Goal: Task Accomplishment & Management: Use online tool/utility

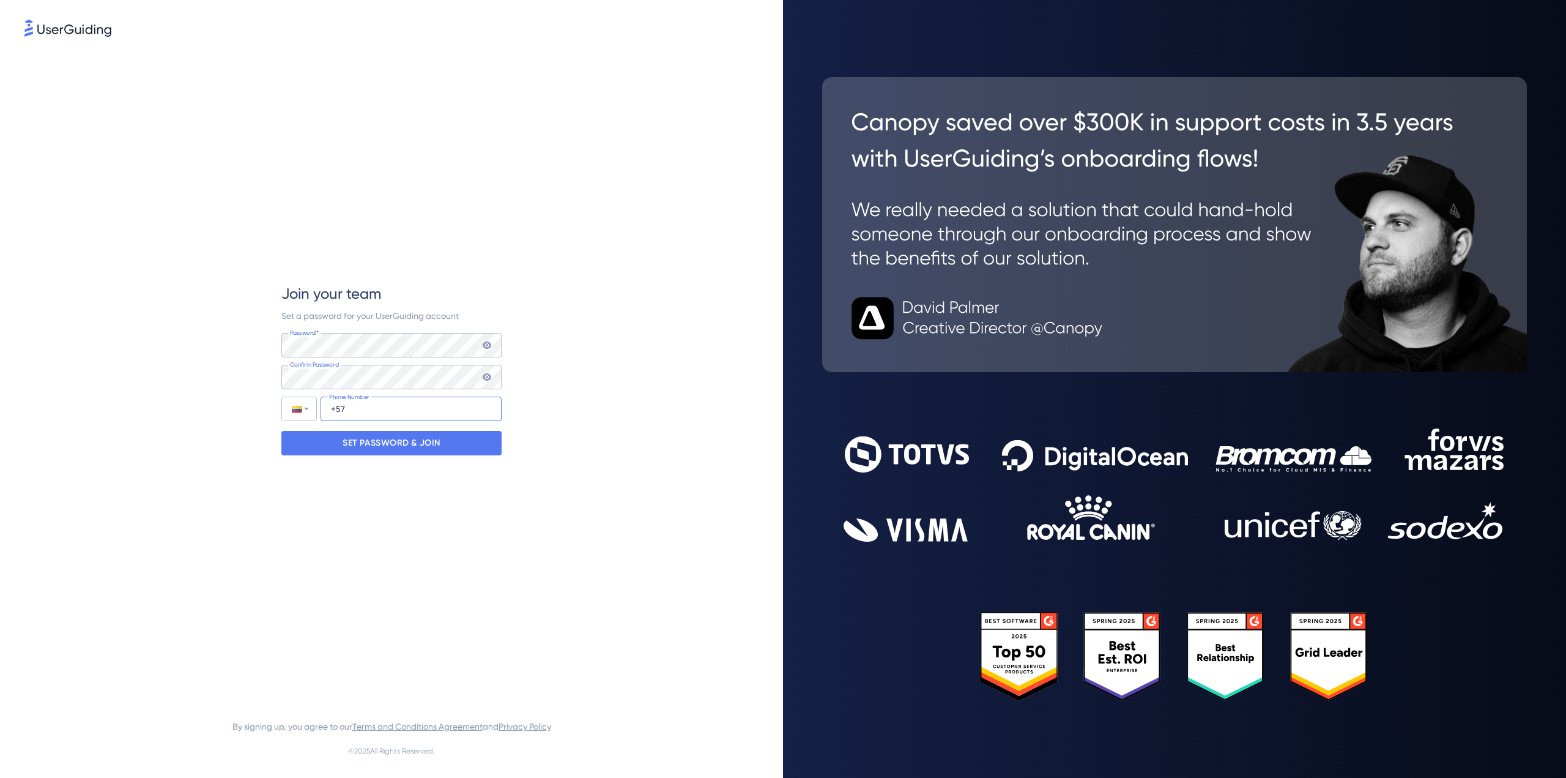
click at [379, 406] on input "+57" at bounding box center [411, 409] width 181 height 24
type input "+57 311 651 7545"
click at [380, 444] on p "SET PASSWORD & JOIN" at bounding box center [392, 443] width 98 height 20
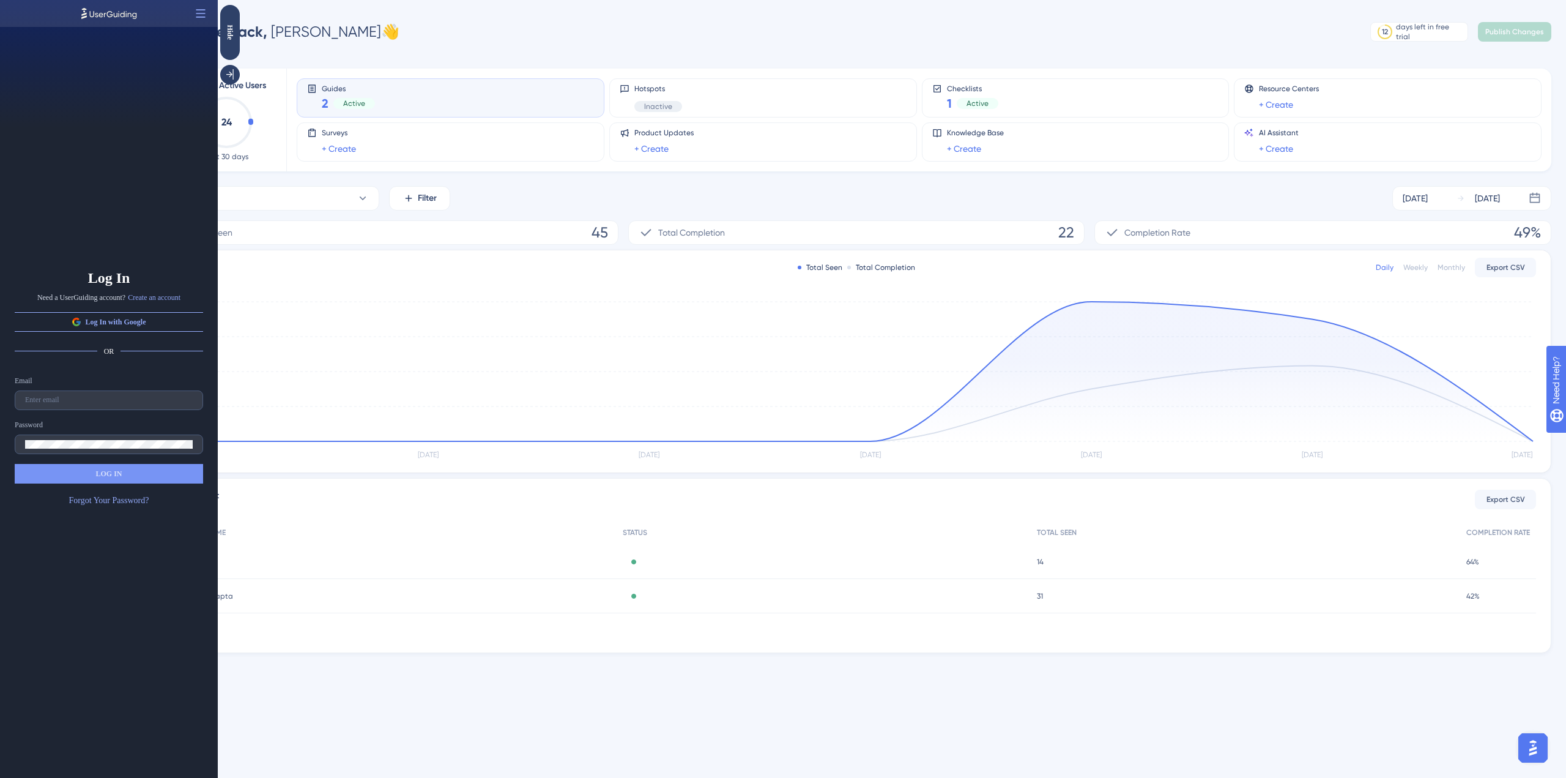
click at [75, 385] on div "Email" at bounding box center [109, 393] width 188 height 34
click at [78, 410] on div "Email Password LOG IN Forgot Your Password?" at bounding box center [109, 442] width 188 height 132
click at [74, 404] on input "text" at bounding box center [109, 400] width 168 height 9
type input "karen.urrea@daptatech.com"
click at [67, 473] on button "LOG IN" at bounding box center [109, 474] width 188 height 20
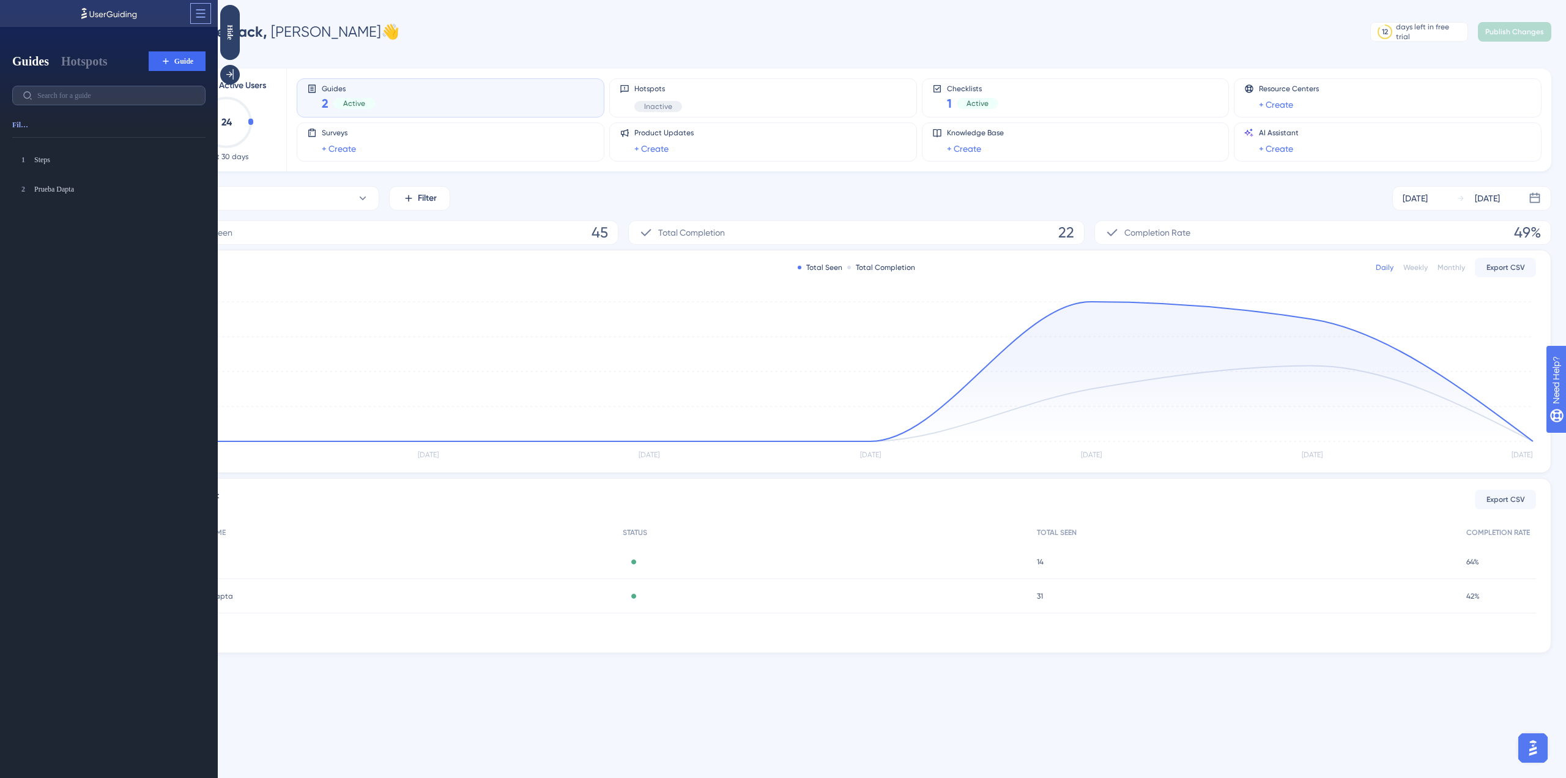
click at [201, 4] on button at bounding box center [201, 14] width 20 height 20
click at [169, 41] on span "Open in Panel" at bounding box center [149, 44] width 42 height 10
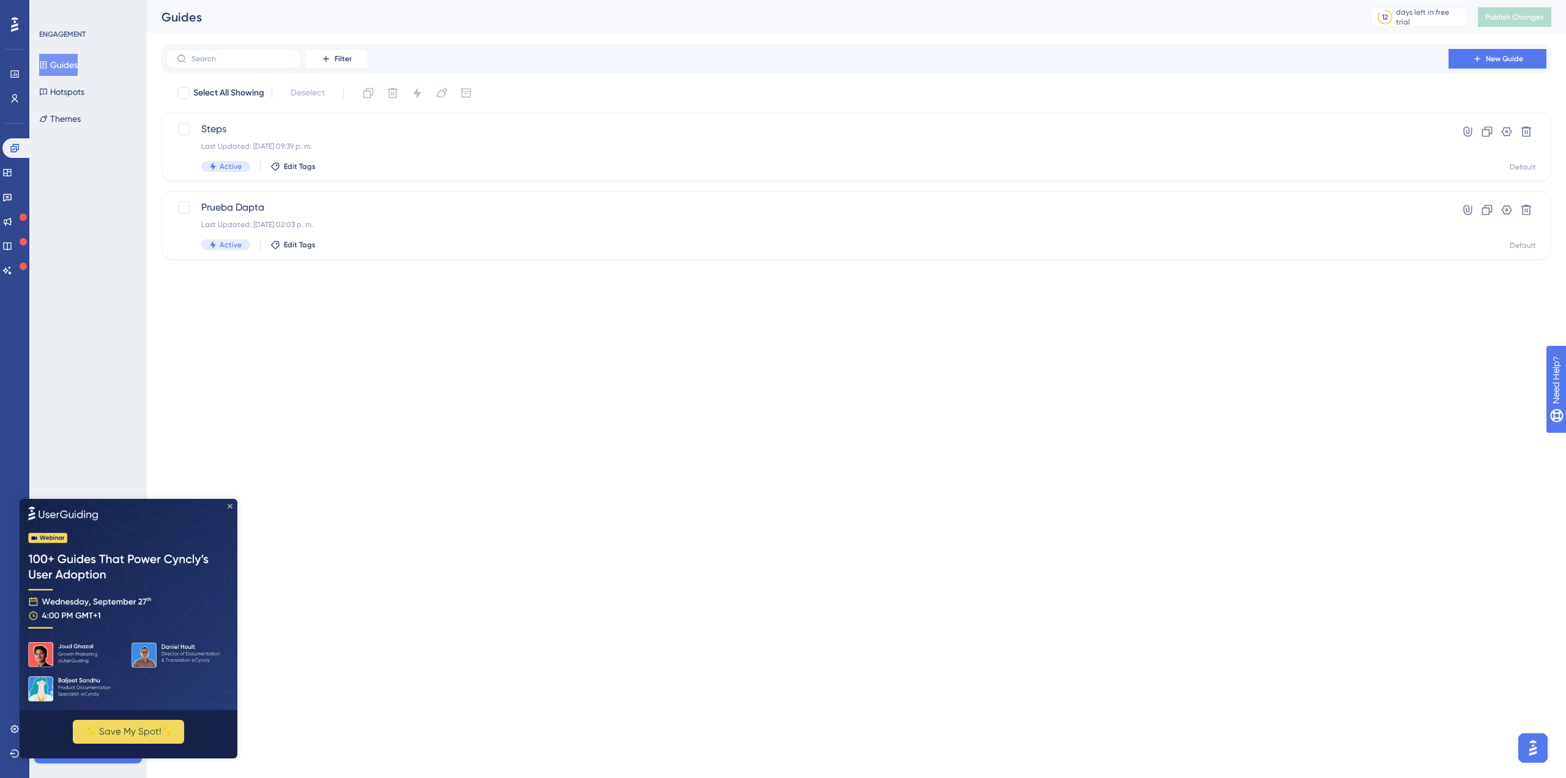
click at [230, 507] on icon "Close Preview" at bounding box center [230, 505] width 5 height 5
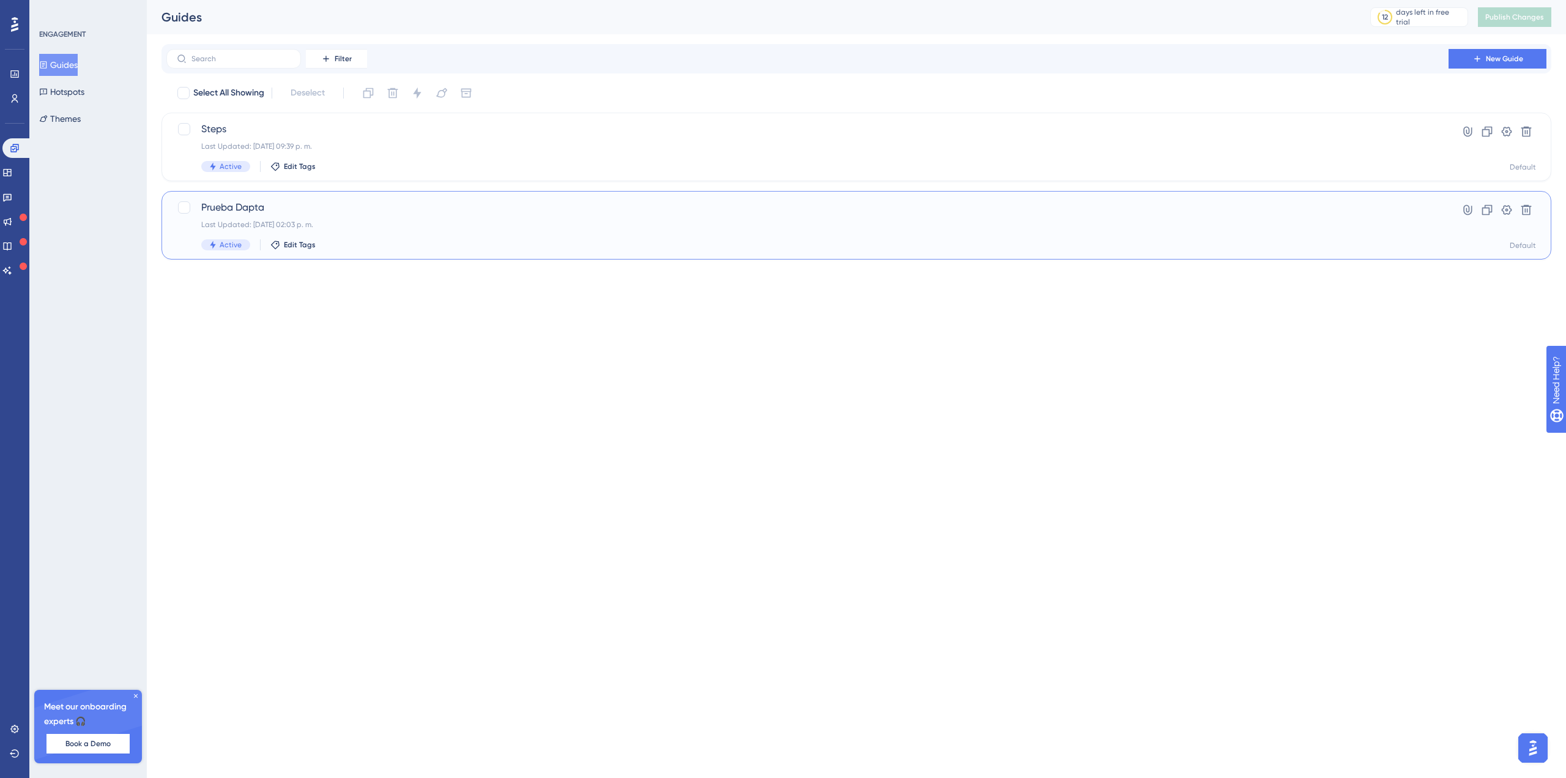
click at [253, 207] on span "Prueba Dapta" at bounding box center [807, 207] width 1213 height 15
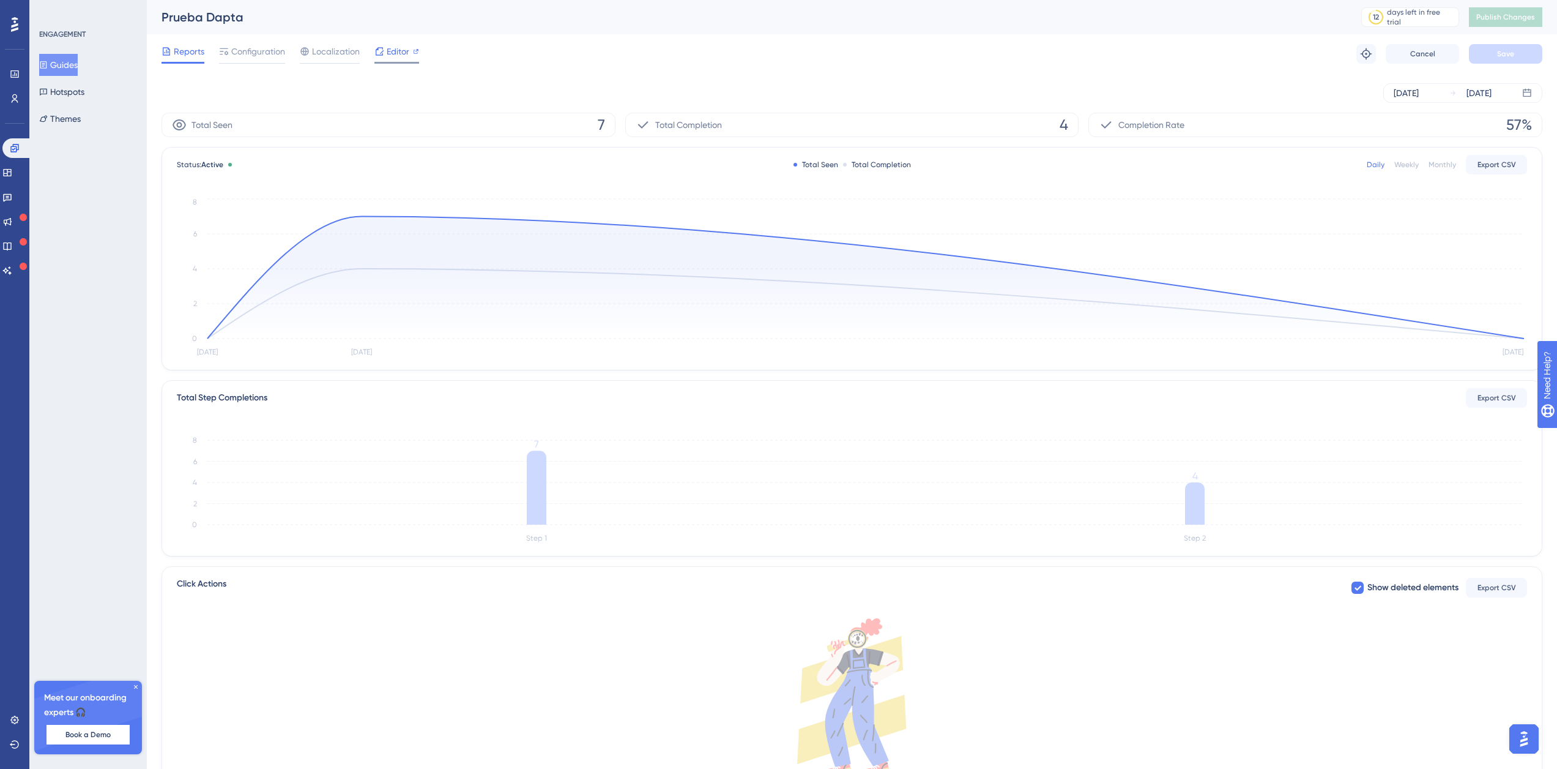
click at [392, 53] on span "Editor" at bounding box center [398, 51] width 23 height 15
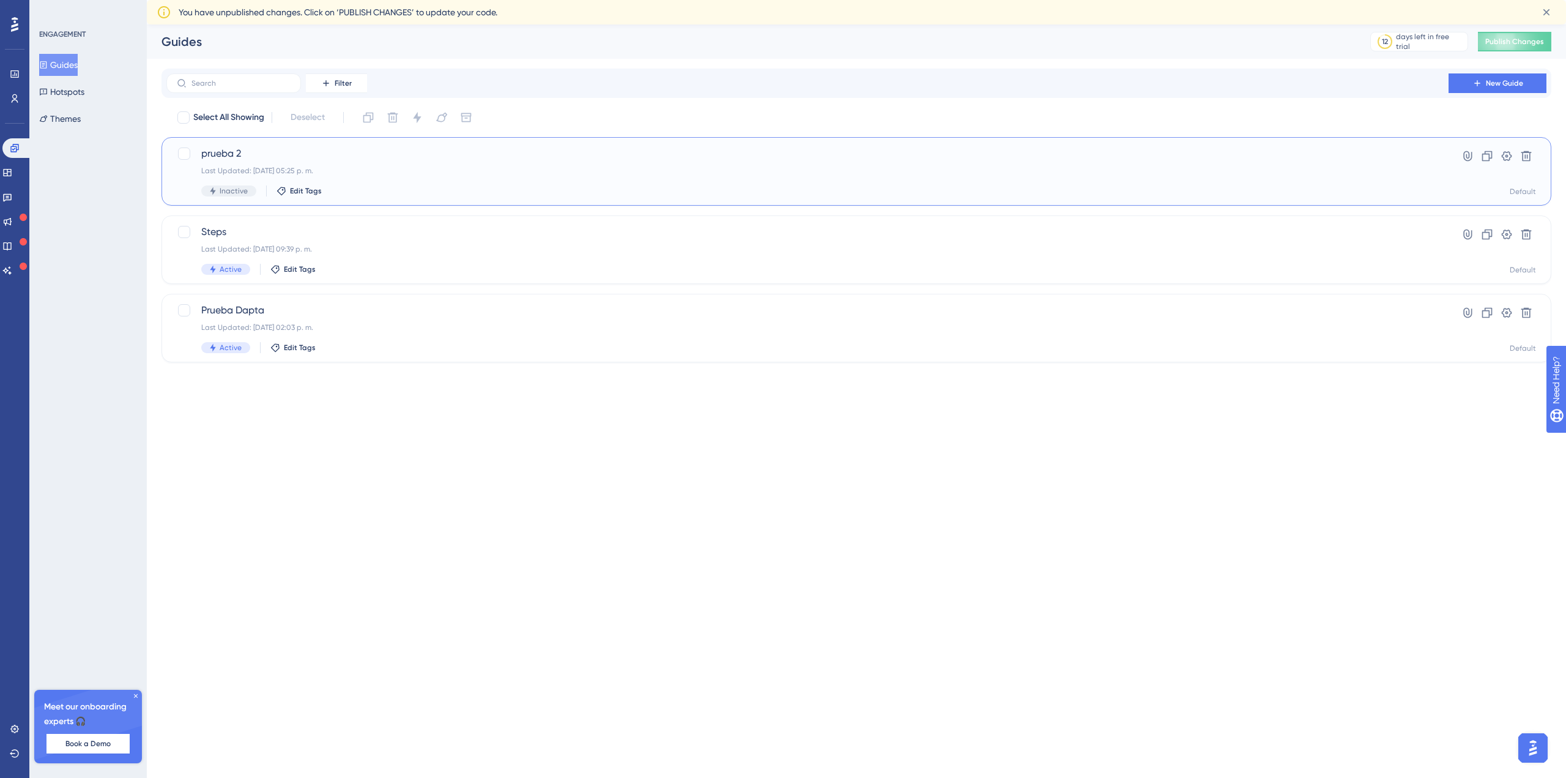
click at [244, 154] on span "prueba 2" at bounding box center [807, 153] width 1213 height 15
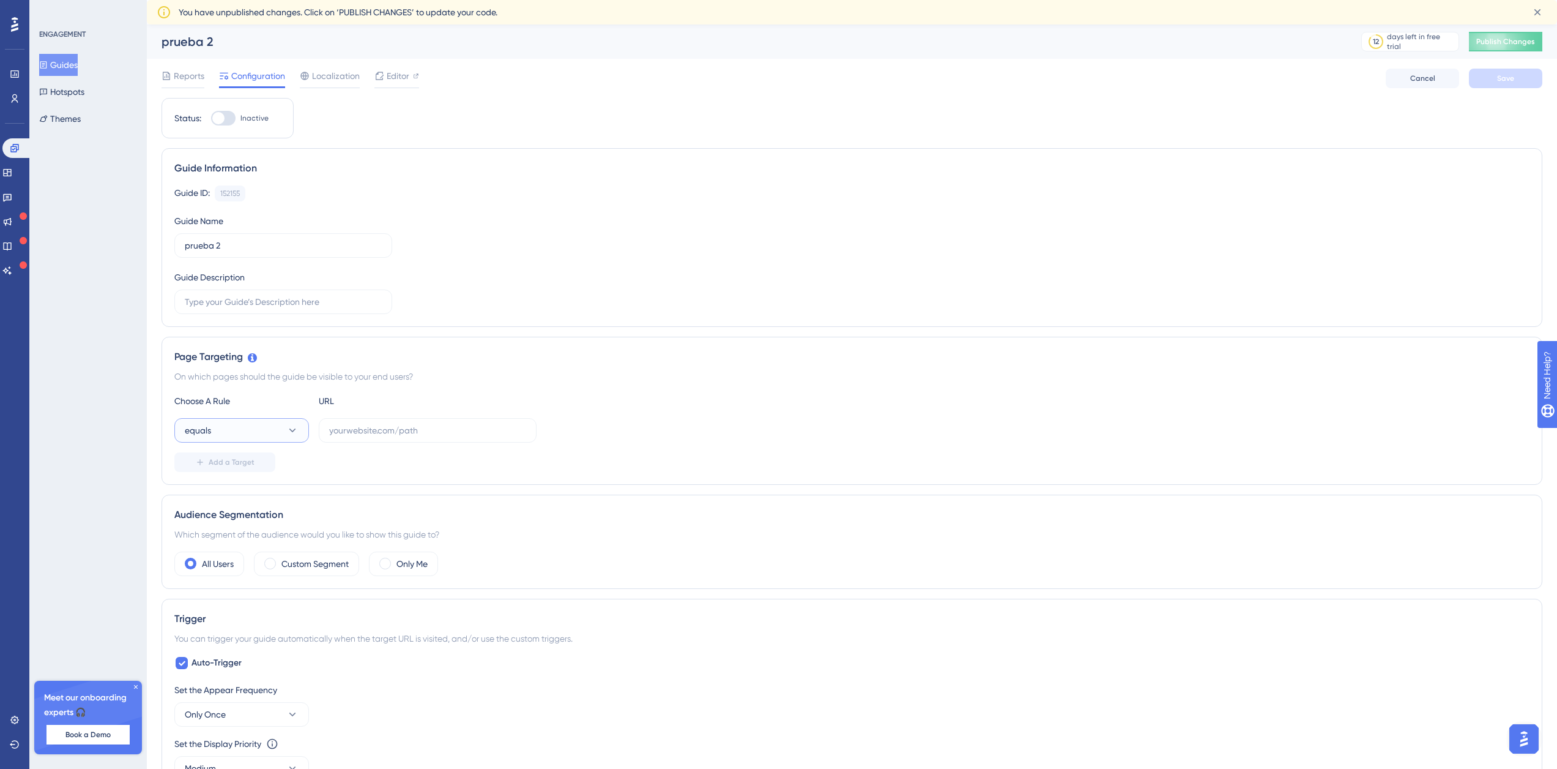
click at [239, 426] on button "equals" at bounding box center [241, 430] width 135 height 24
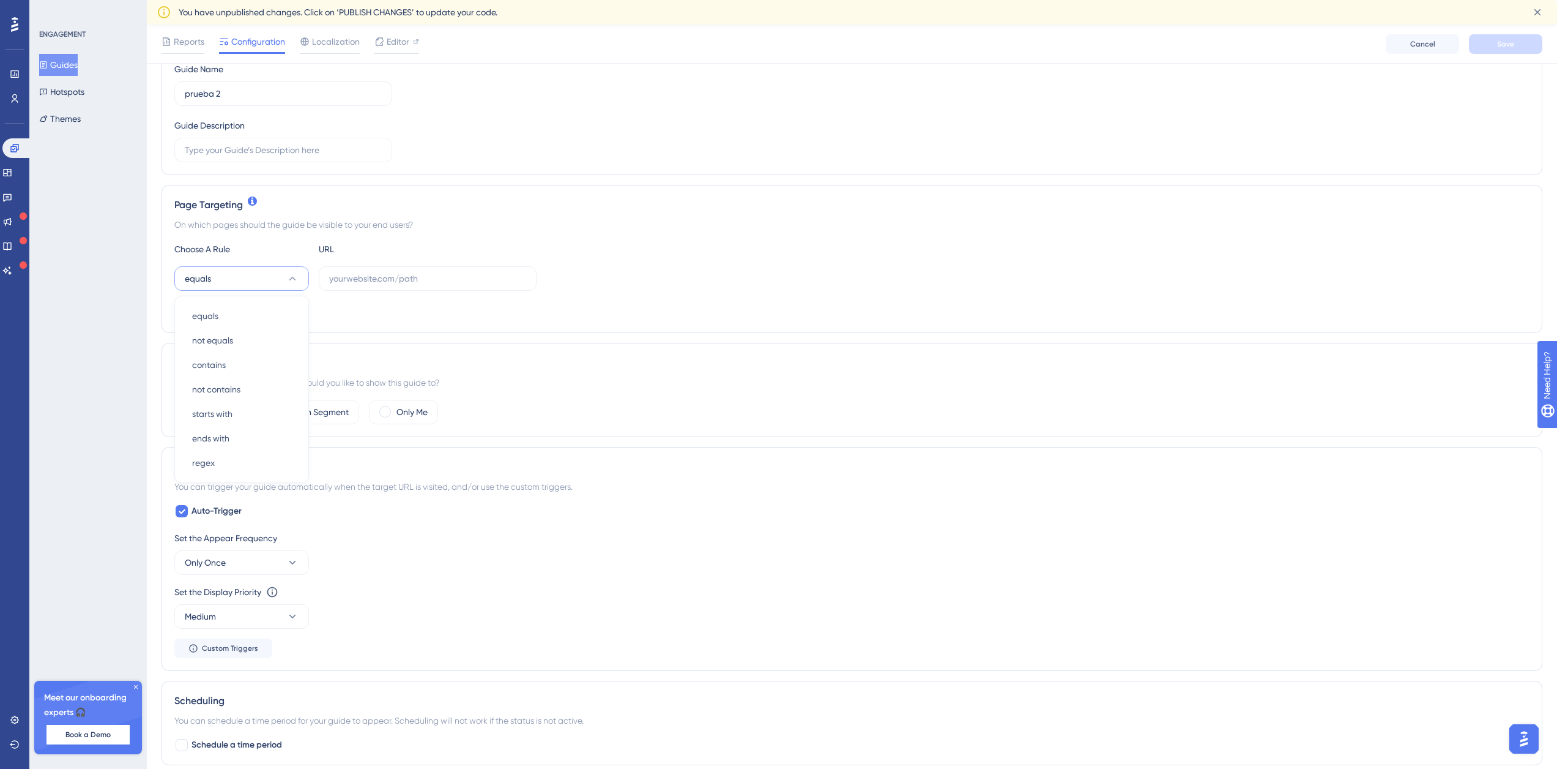
click at [406, 294] on div "Choose A Rule URL equals equals equals not equals not equals contains contains …" at bounding box center [851, 281] width 1355 height 78
click at [409, 278] on input "text" at bounding box center [427, 278] width 197 height 13
click at [72, 64] on button "Guides" at bounding box center [58, 65] width 39 height 22
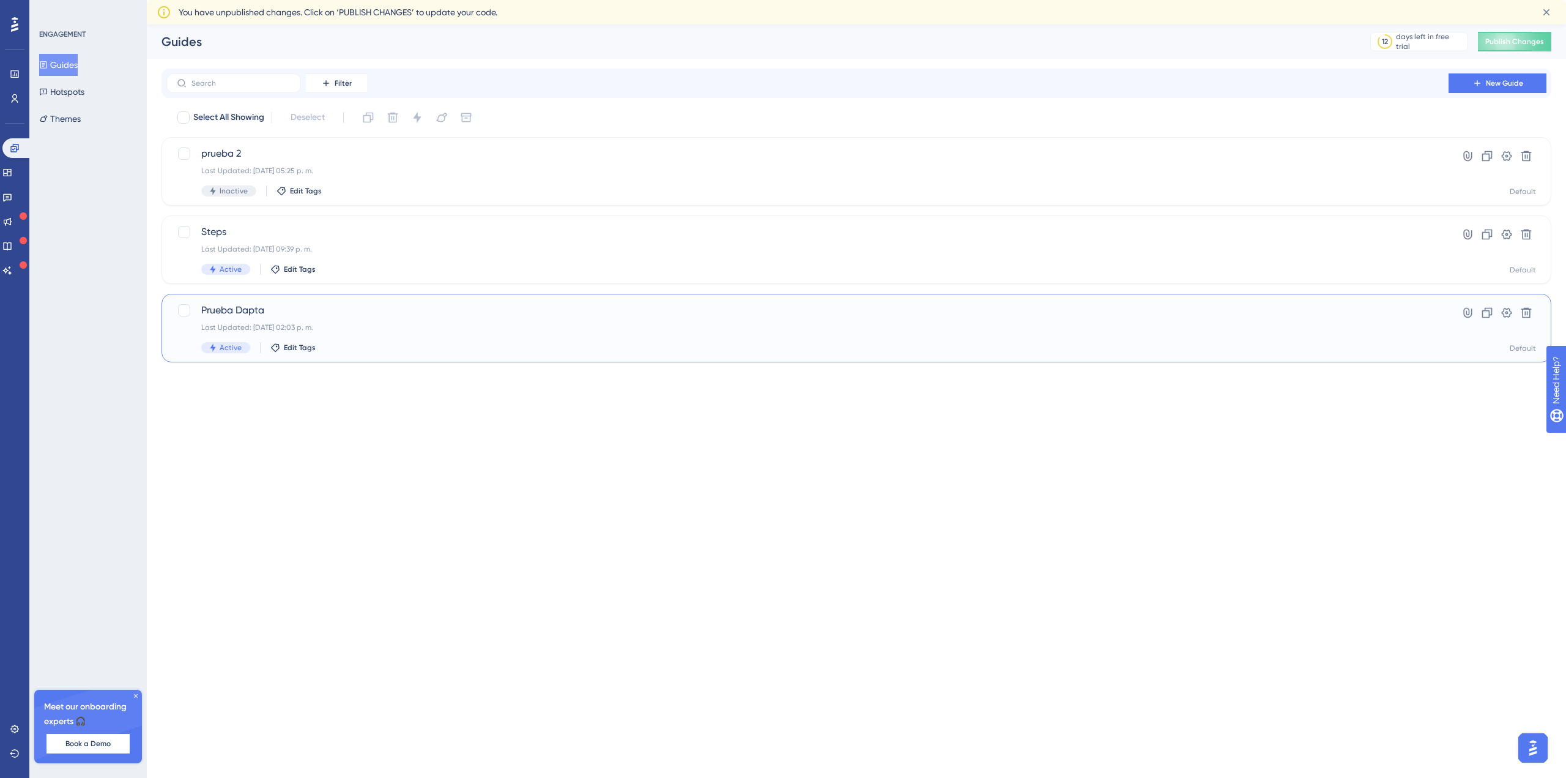
click at [234, 306] on span "Prueba Dapta" at bounding box center [807, 310] width 1213 height 15
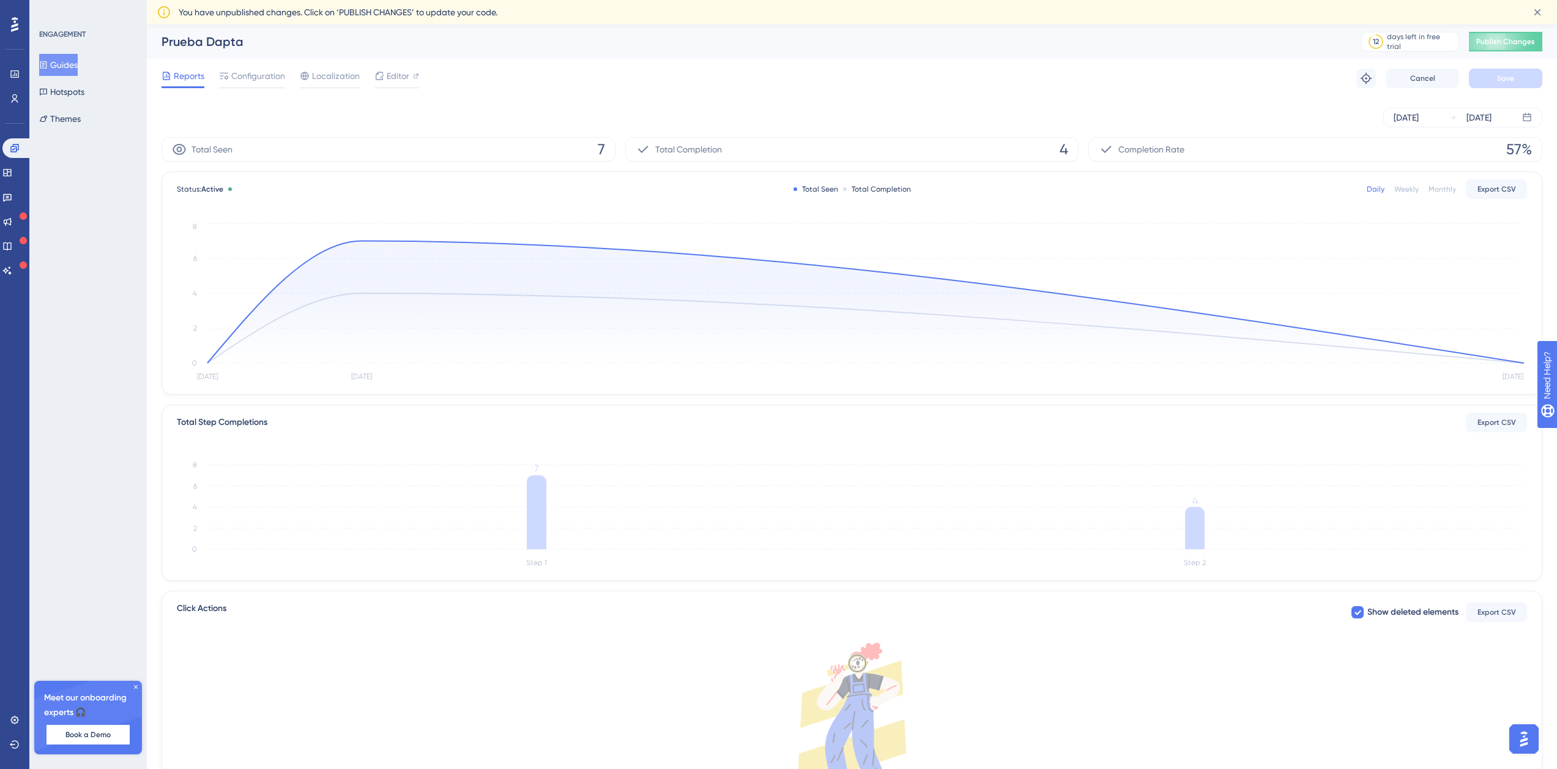
click at [59, 66] on button "Guides" at bounding box center [58, 65] width 39 height 22
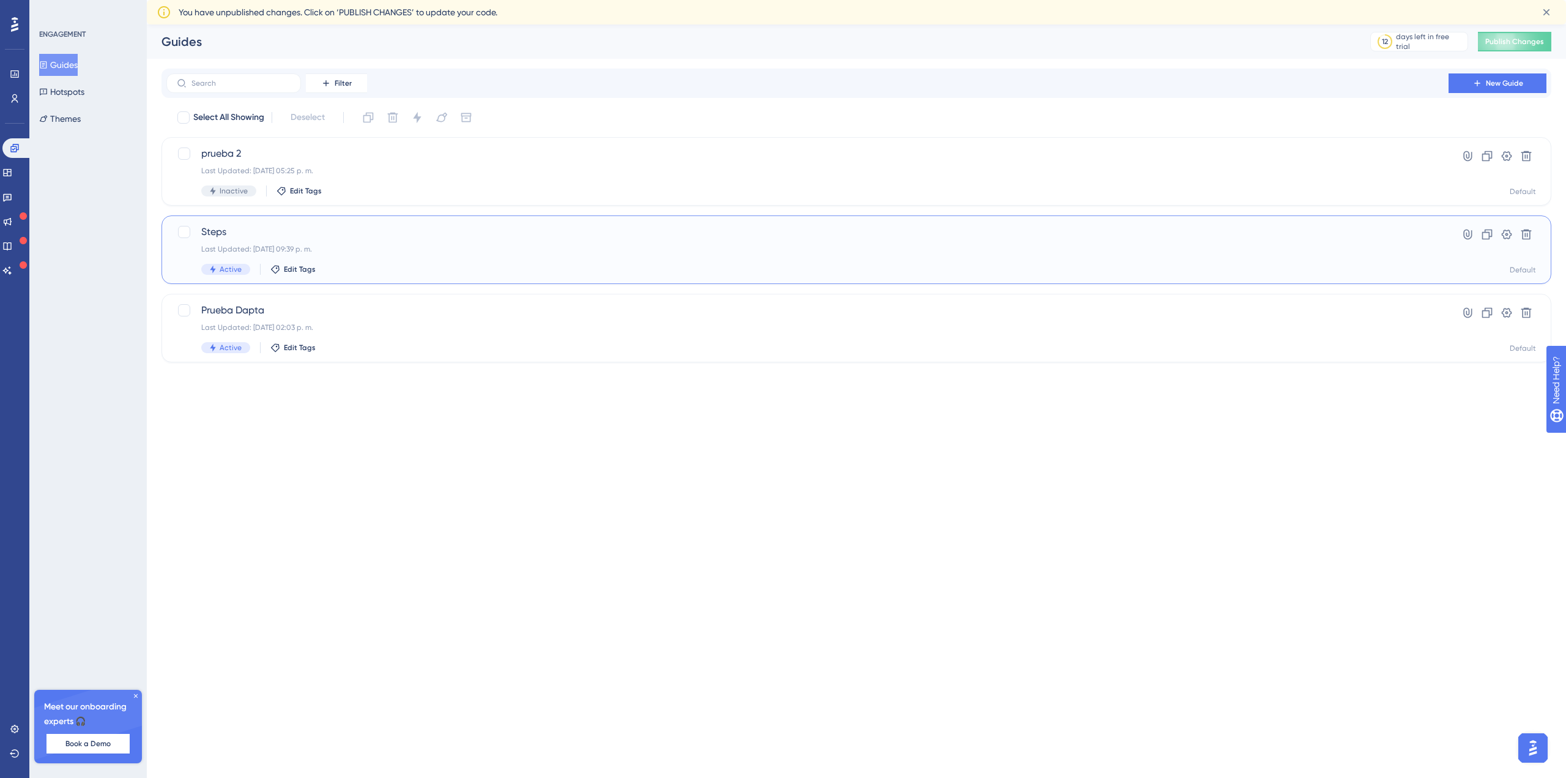
click at [206, 228] on span "Steps" at bounding box center [807, 232] width 1213 height 15
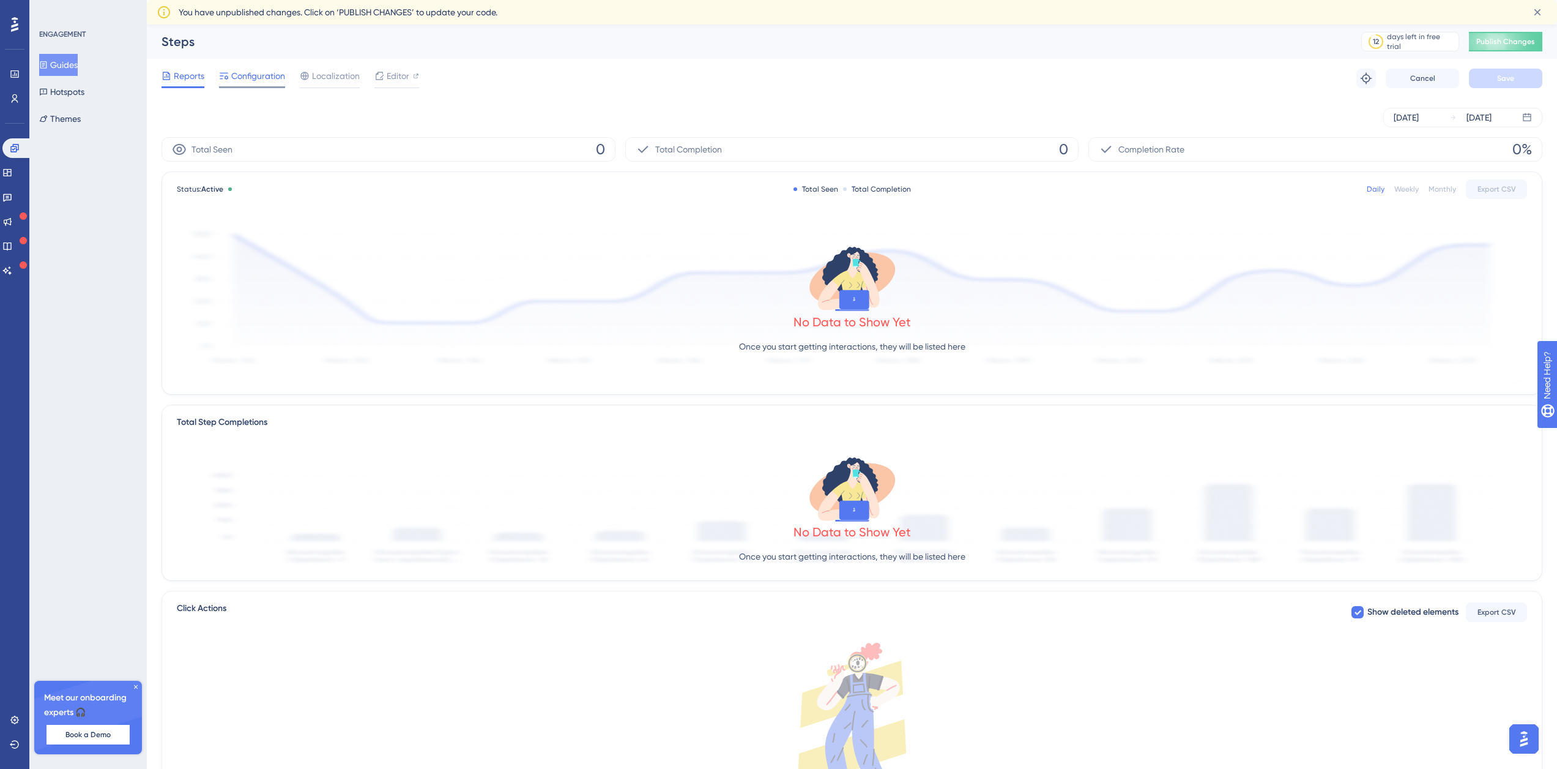
click at [250, 80] on span "Configuration" at bounding box center [258, 76] width 54 height 15
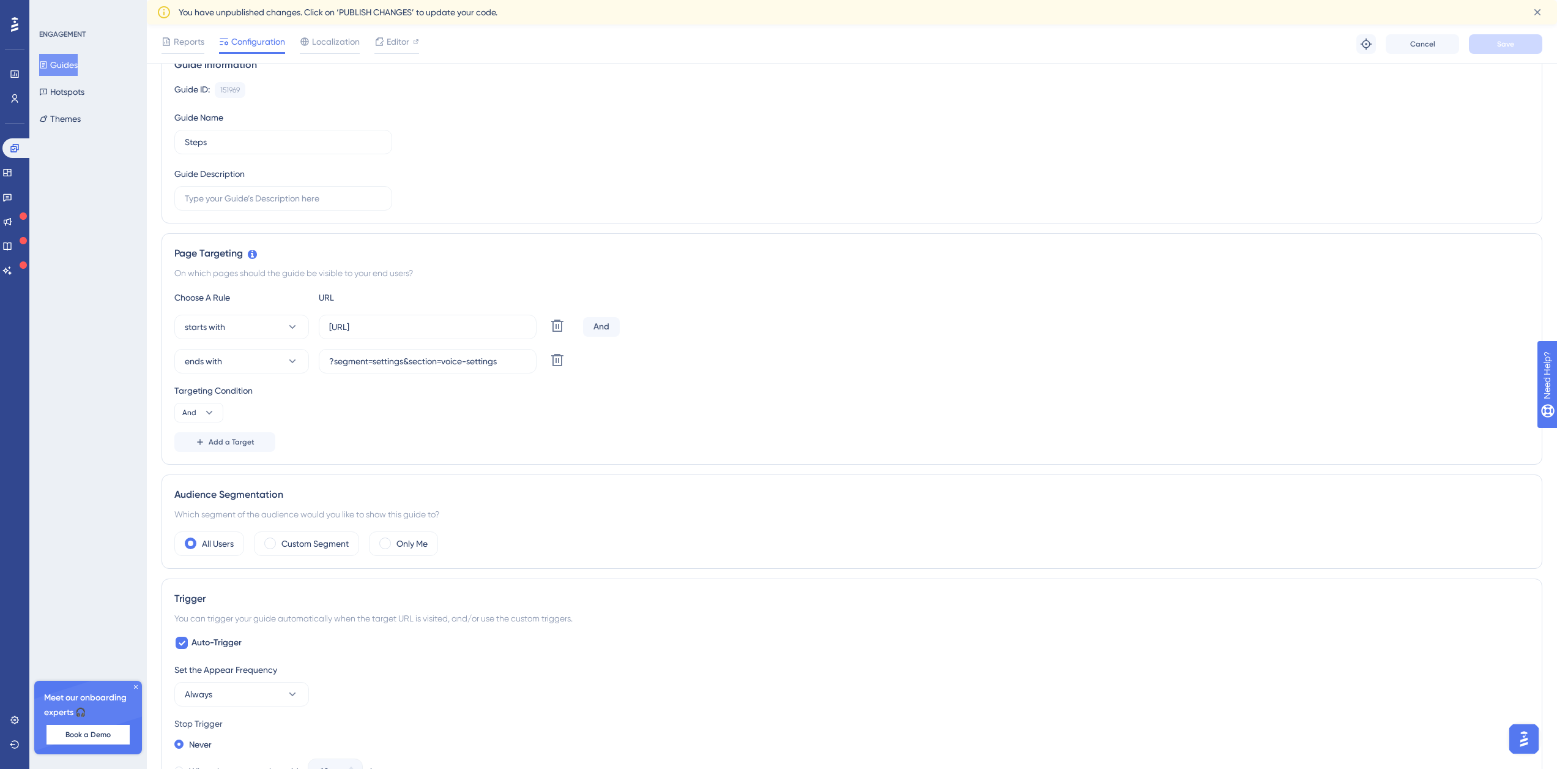
scroll to position [122, 0]
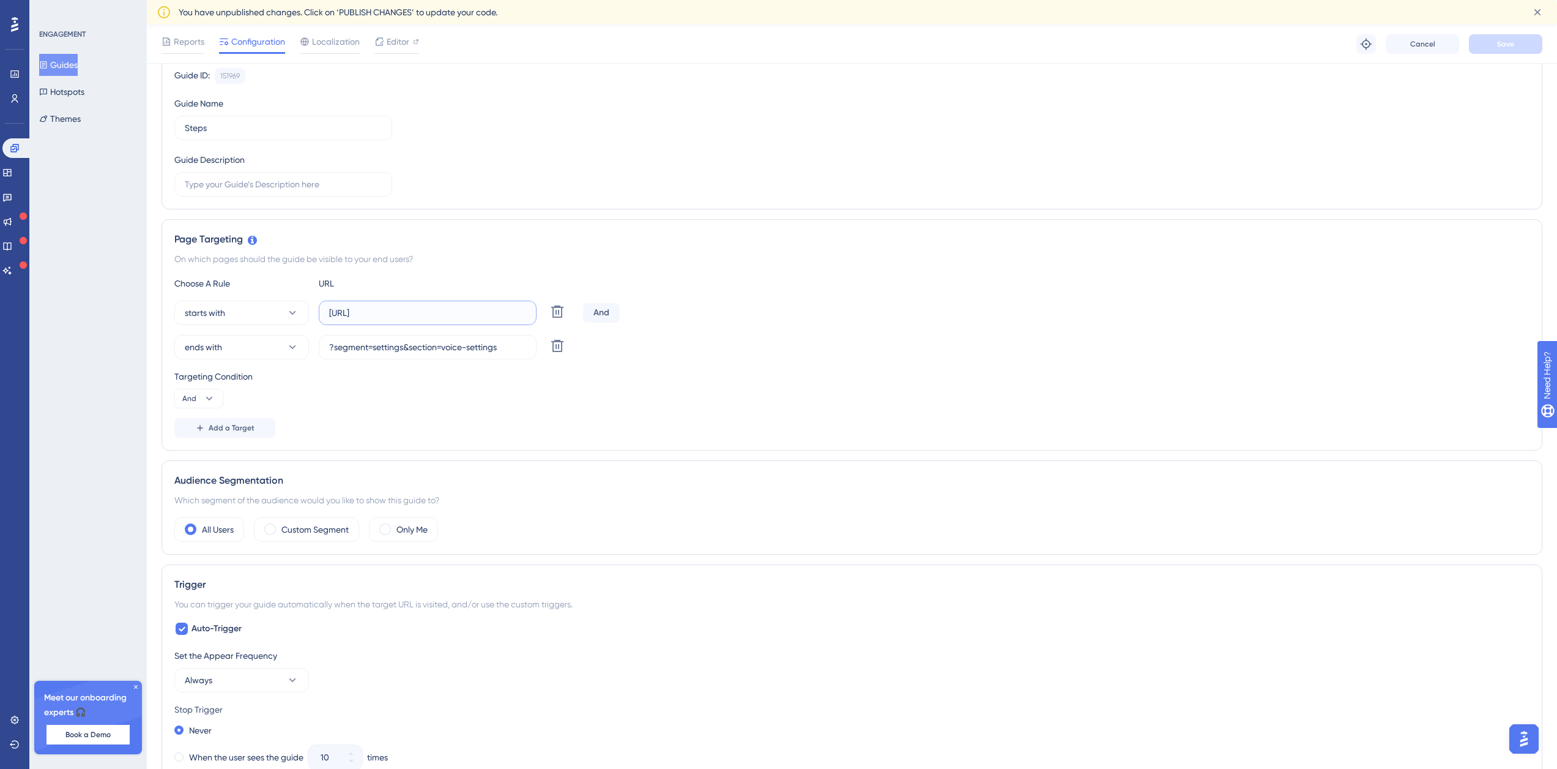
click at [478, 315] on input "https://app.dev.dapta.ai/agents-studio/voice-agents/" at bounding box center [427, 312] width 197 height 13
click at [340, 349] on input "?segment=settings&section=voice-settings" at bounding box center [427, 346] width 197 height 13
click at [205, 395] on icon at bounding box center [209, 398] width 12 height 12
click at [307, 388] on div "Targeting Condition And And And Or Or" at bounding box center [851, 388] width 1355 height 39
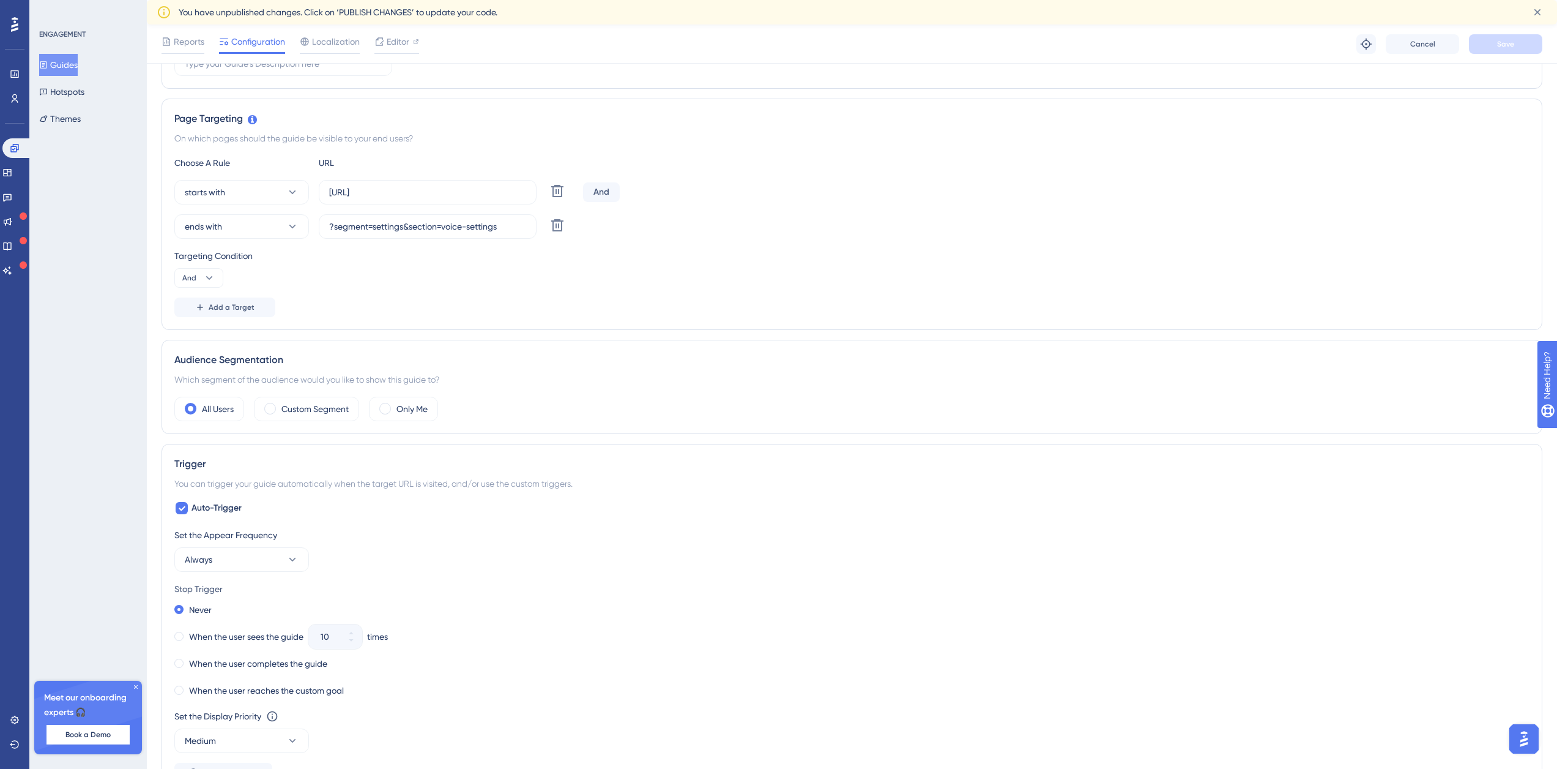
scroll to position [245, 0]
click at [9, 122] on div "Engagement Widgets Feedback Product Updates Knowledge Base AI Assistant" at bounding box center [14, 194] width 24 height 172
click at [20, 715] on link at bounding box center [15, 720] width 10 height 20
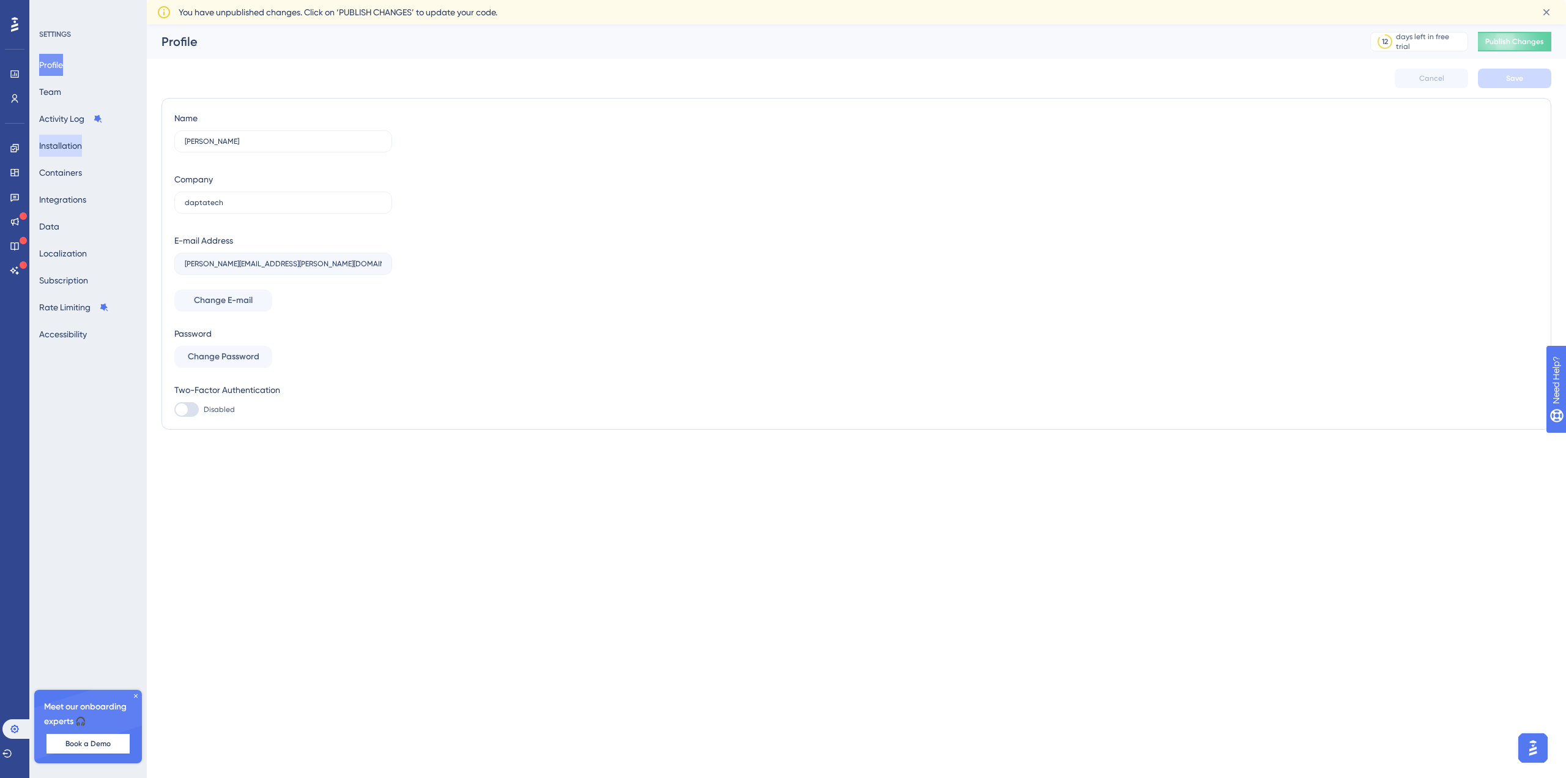
click at [74, 144] on button "Installation" at bounding box center [60, 146] width 43 height 22
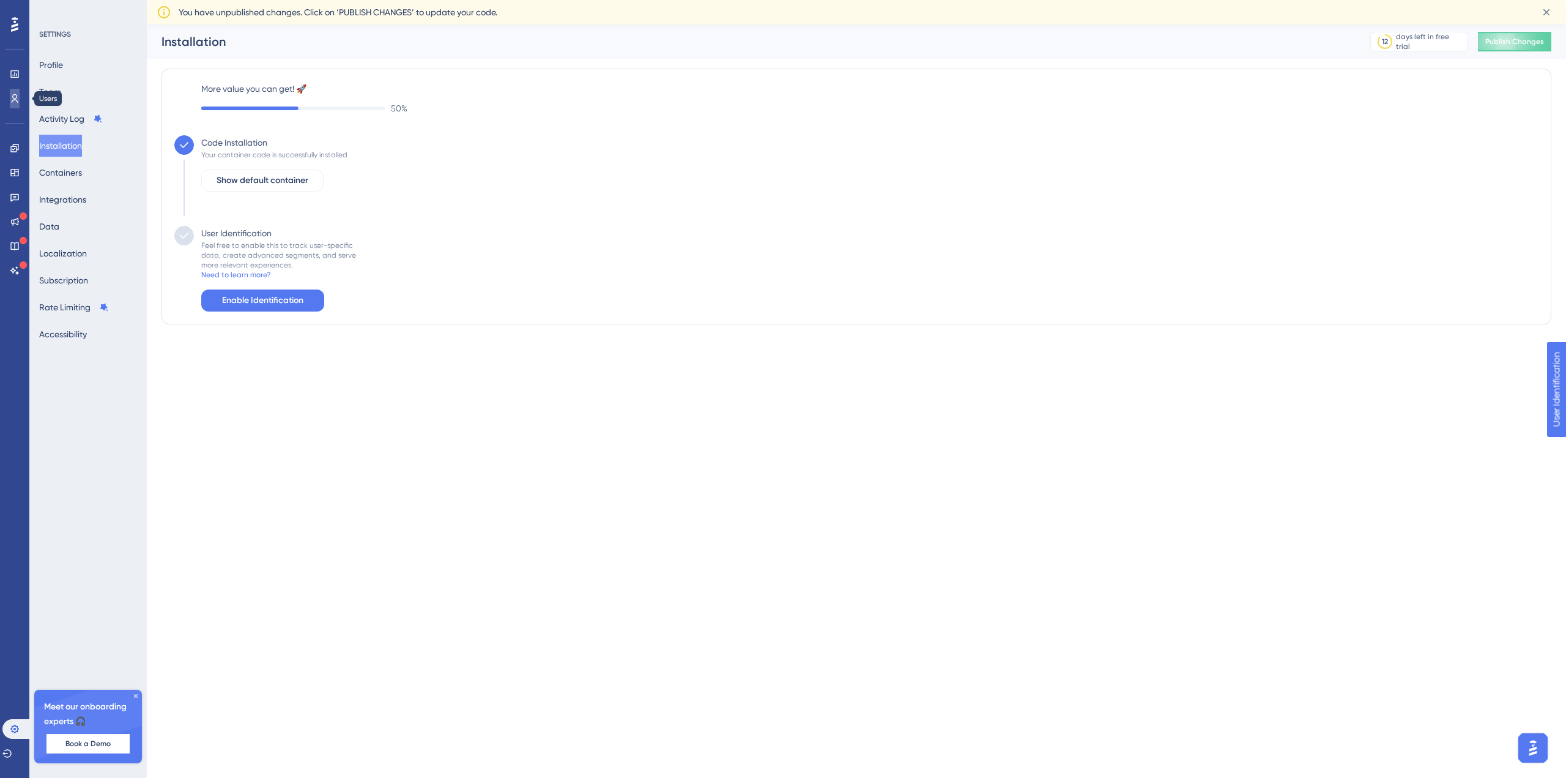
click at [17, 97] on icon at bounding box center [15, 99] width 10 height 10
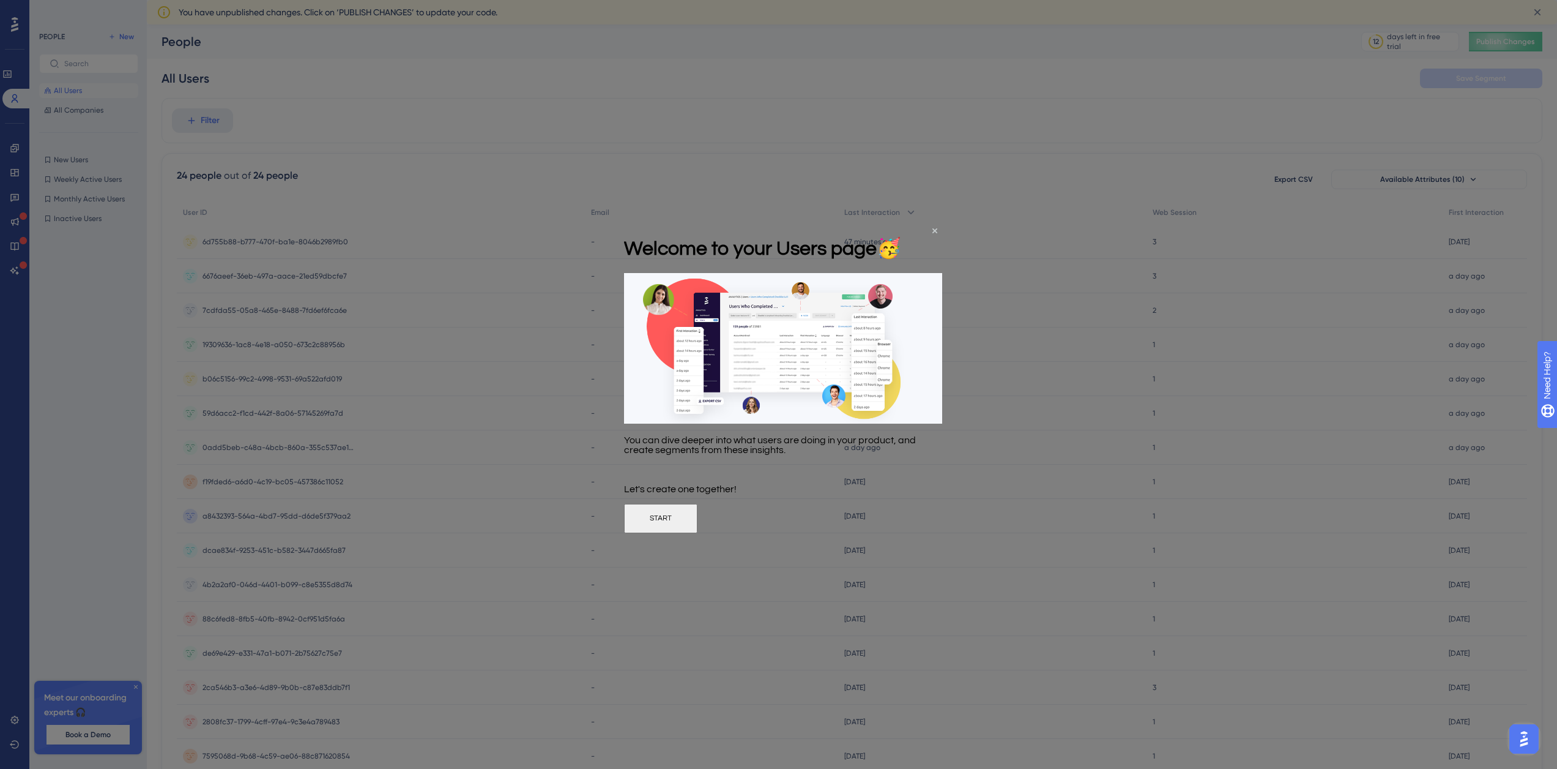
click at [698, 532] on button "START" at bounding box center [660, 517] width 73 height 29
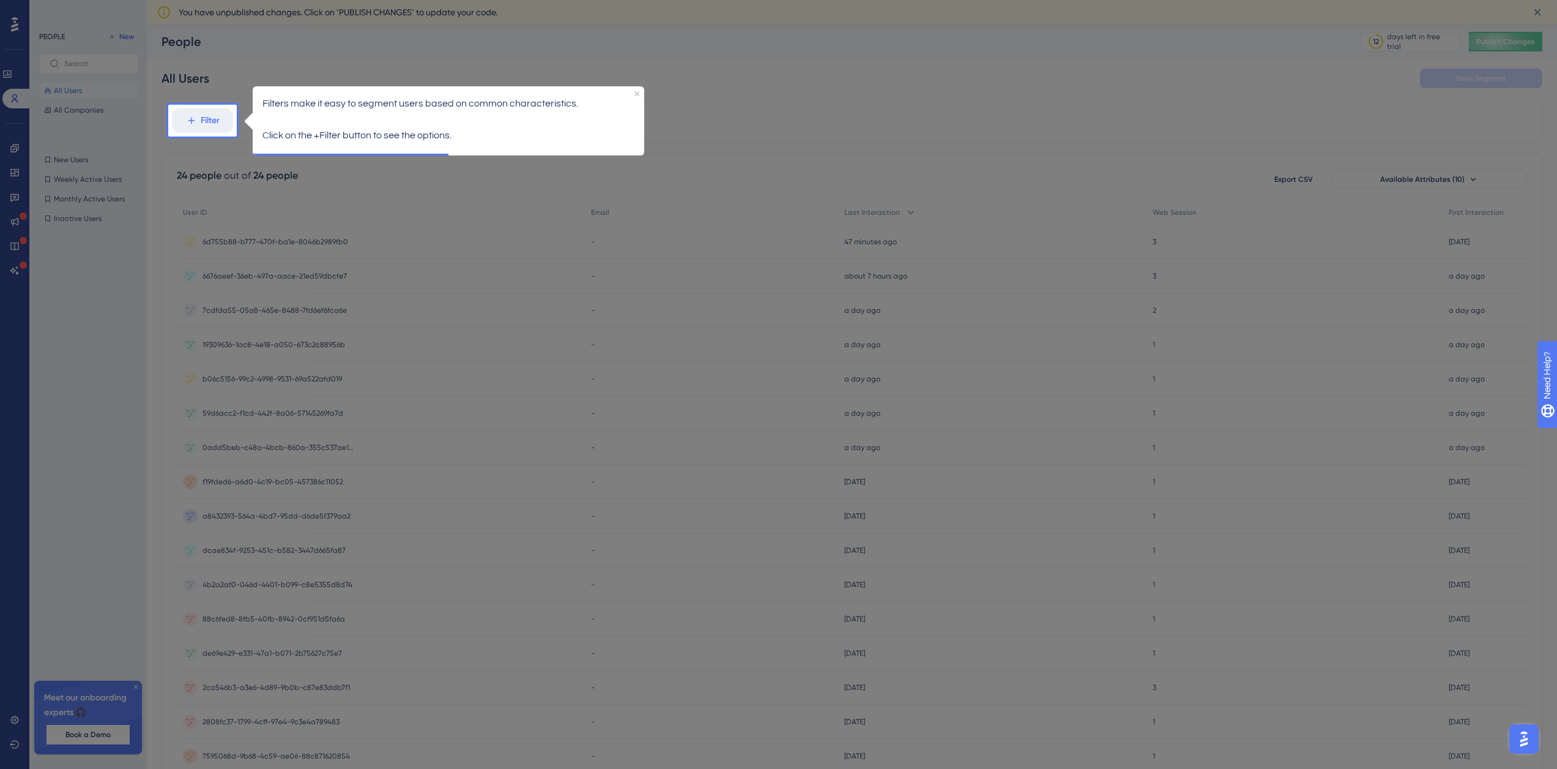
click at [284, 132] on p "Click on the +Filter button to see the options." at bounding box center [448, 135] width 372 height 16
click at [697, 127] on div at bounding box center [902, 501] width 1330 height 1003
click at [635, 94] on icon "Close Preview" at bounding box center [637, 93] width 5 height 5
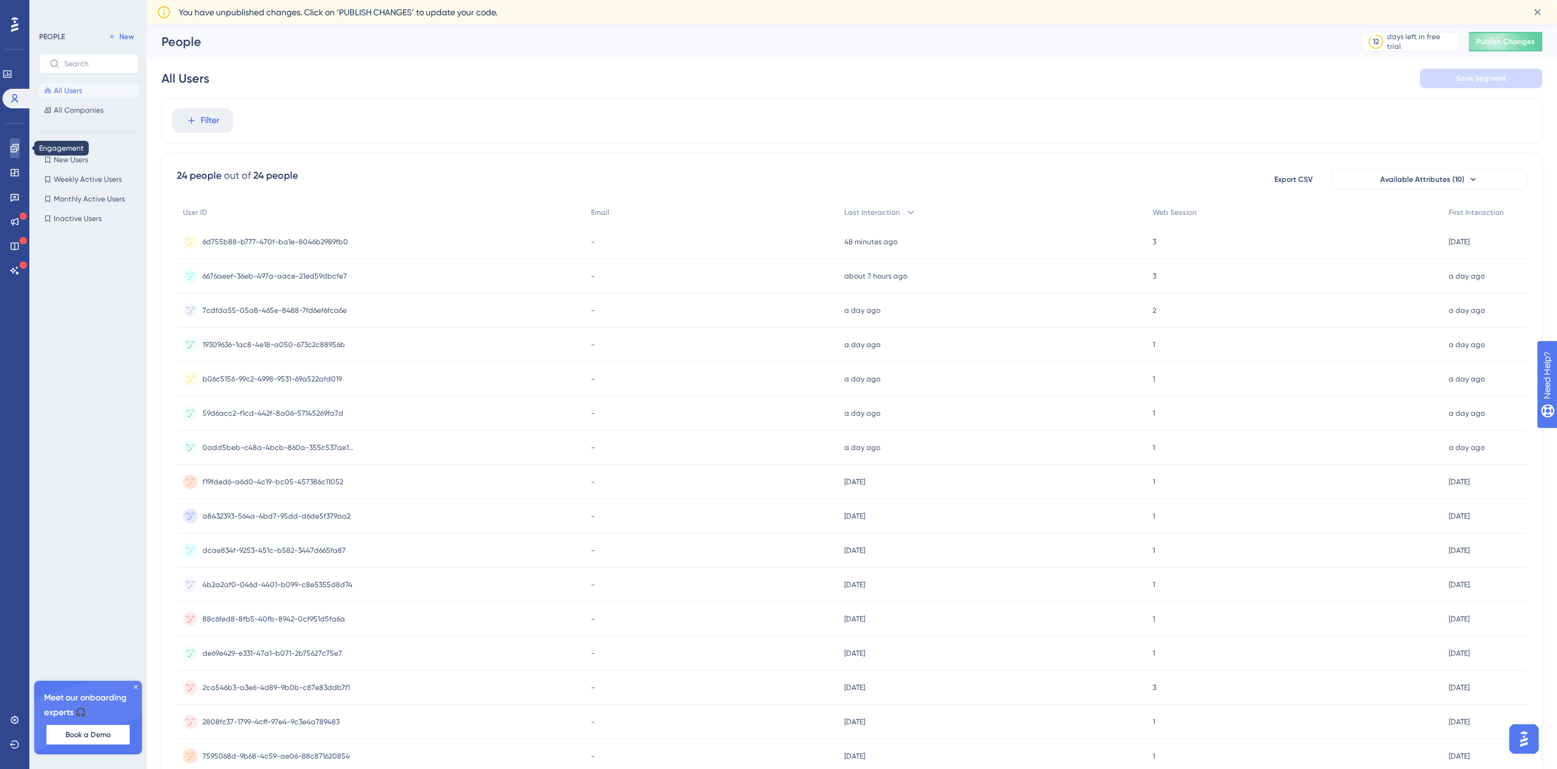
click at [13, 149] on icon at bounding box center [15, 148] width 10 height 10
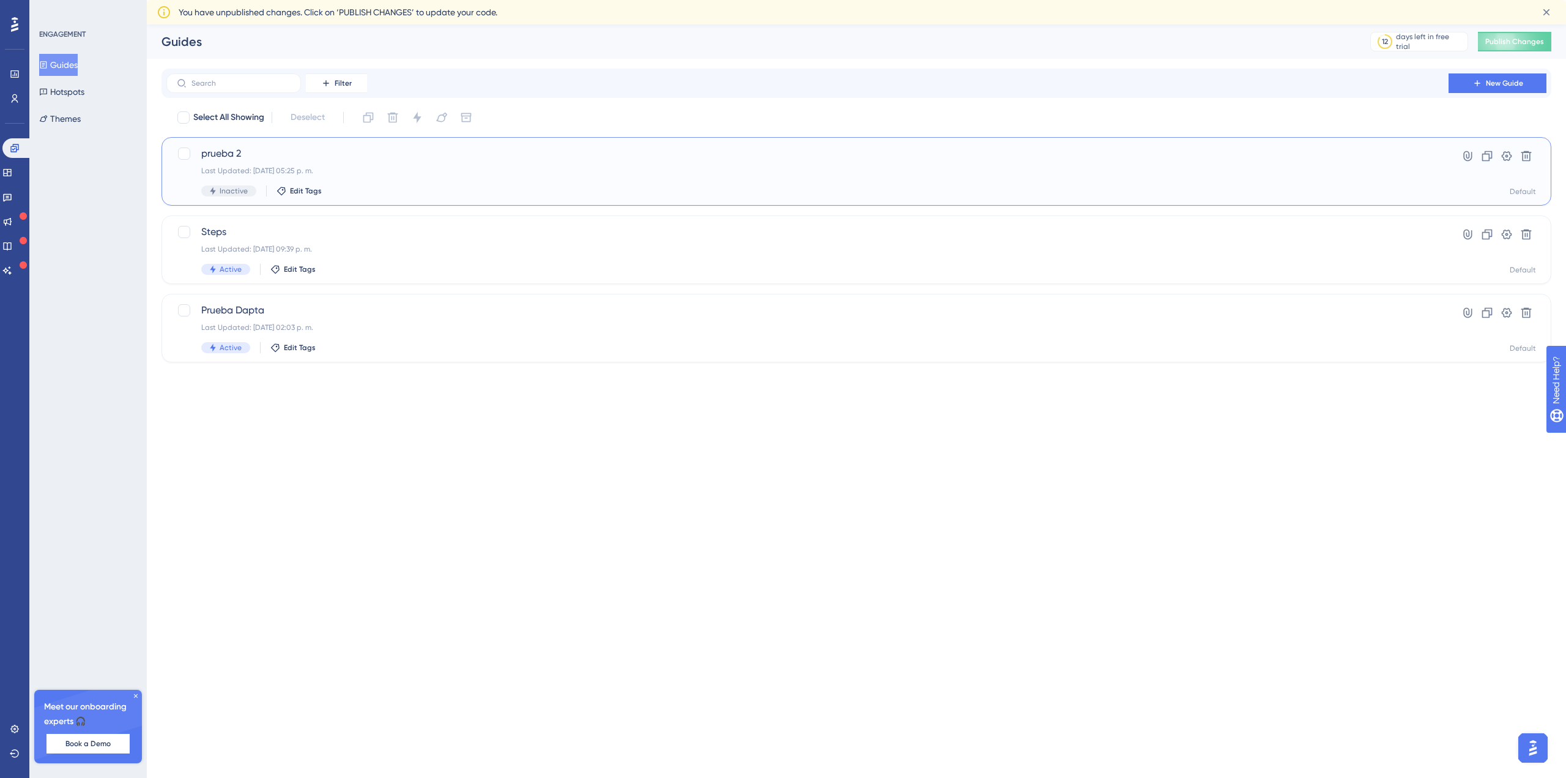
click at [227, 155] on span "prueba 2" at bounding box center [807, 153] width 1213 height 15
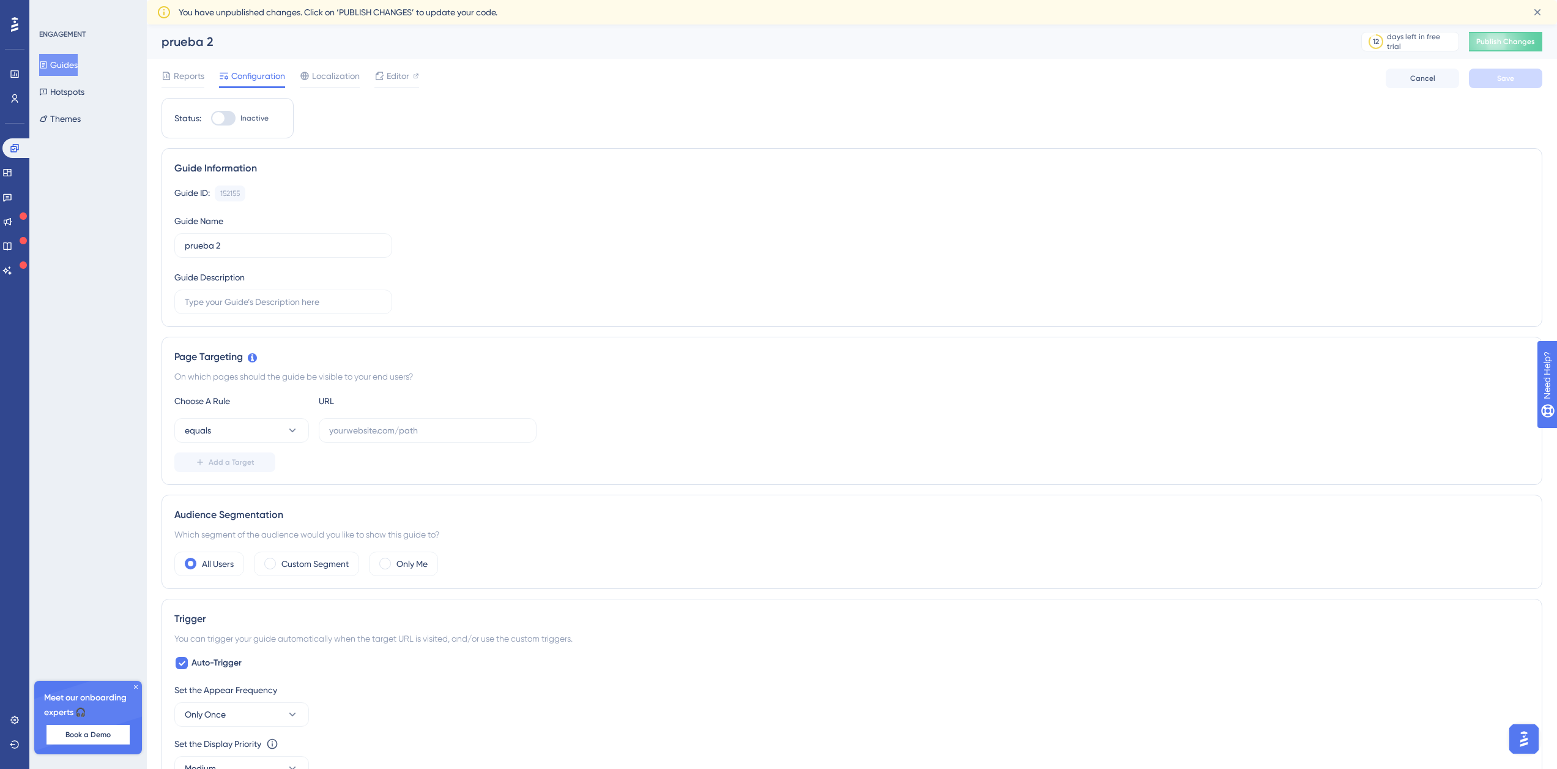
click at [77, 64] on button "Guides" at bounding box center [58, 65] width 39 height 22
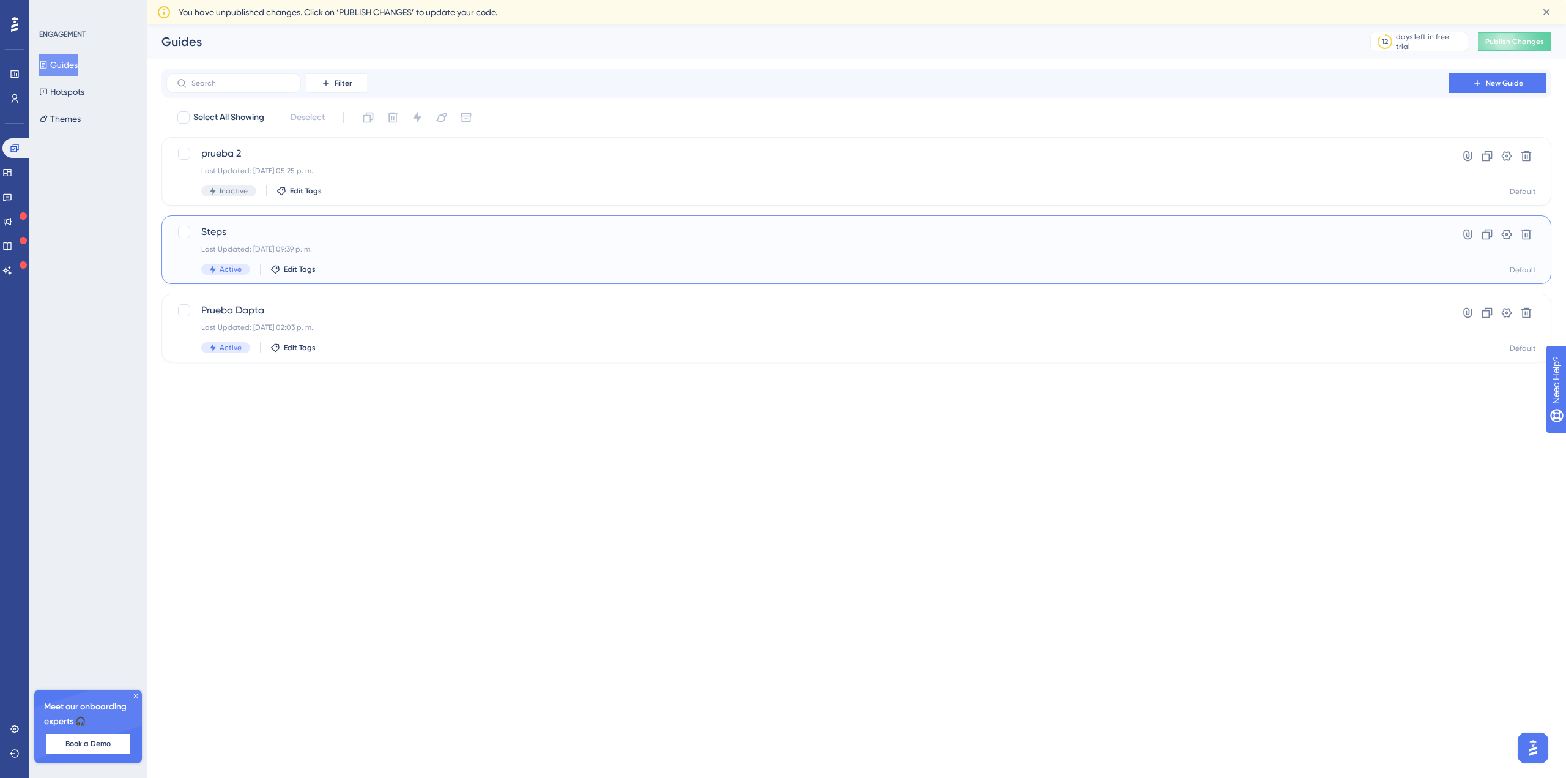
click at [208, 237] on span "Steps" at bounding box center [807, 232] width 1213 height 15
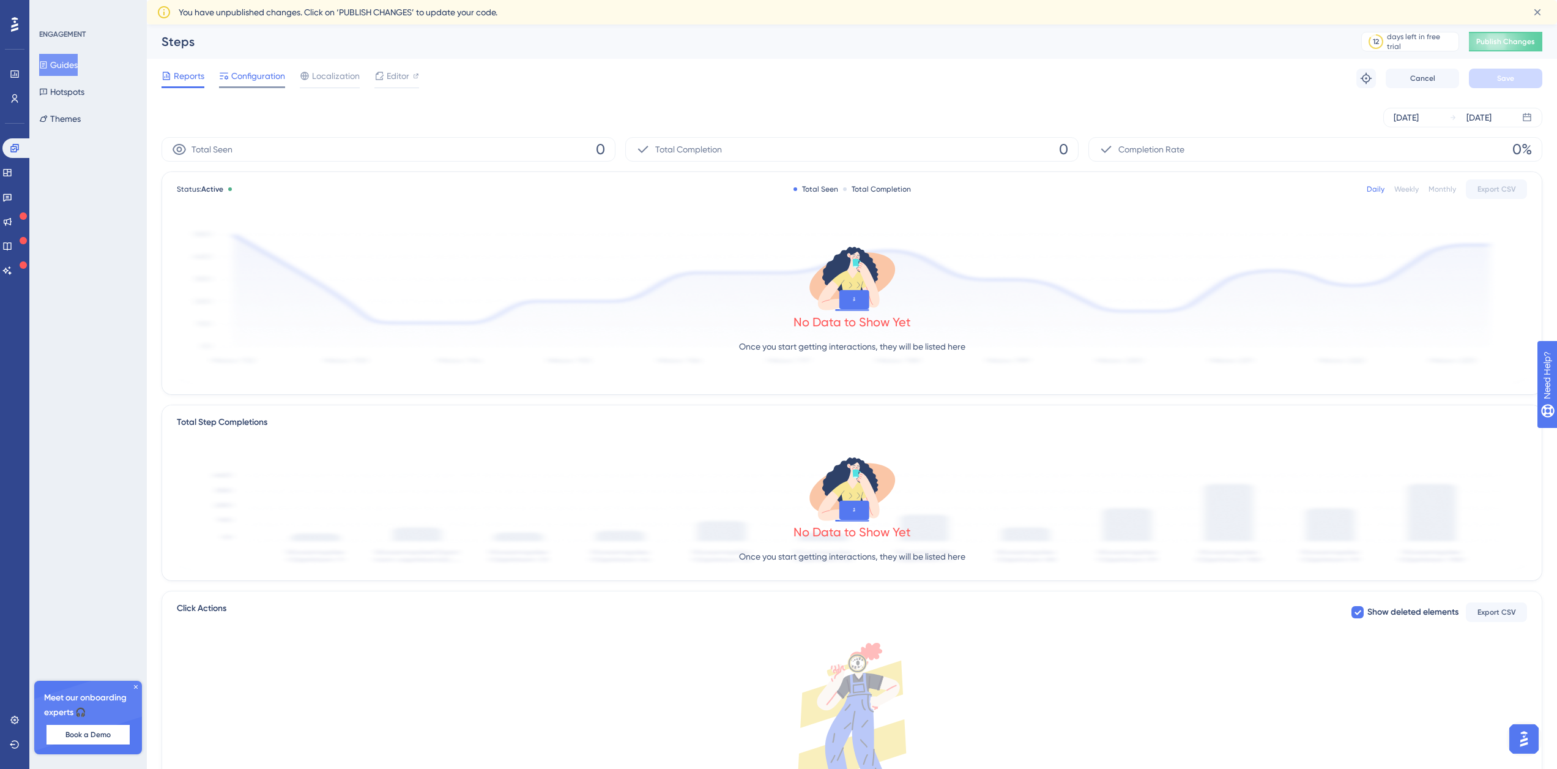
click at [247, 76] on span "Configuration" at bounding box center [258, 76] width 54 height 15
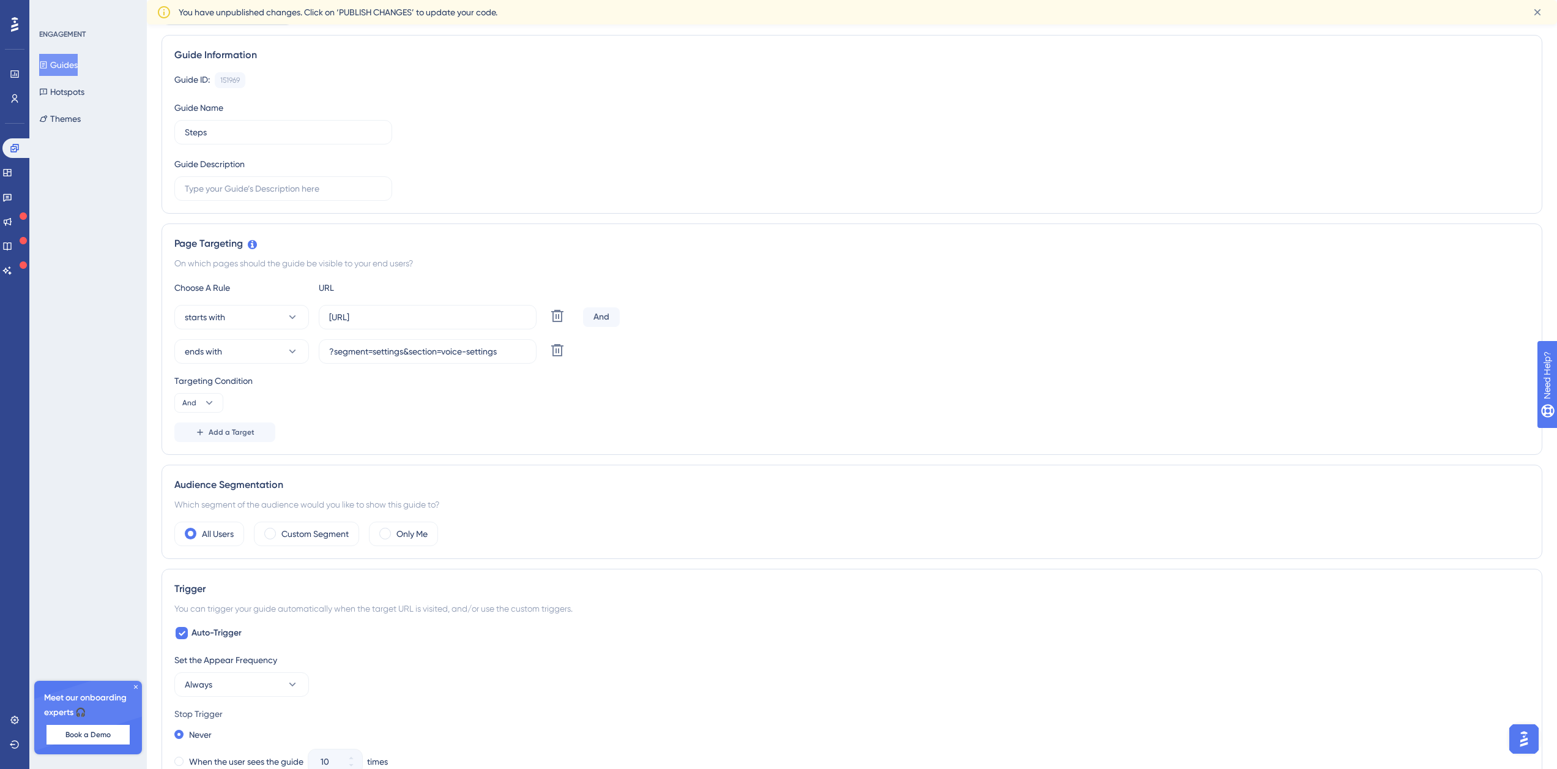
scroll to position [122, 0]
click at [58, 111] on button "Themes" at bounding box center [60, 119] width 42 height 22
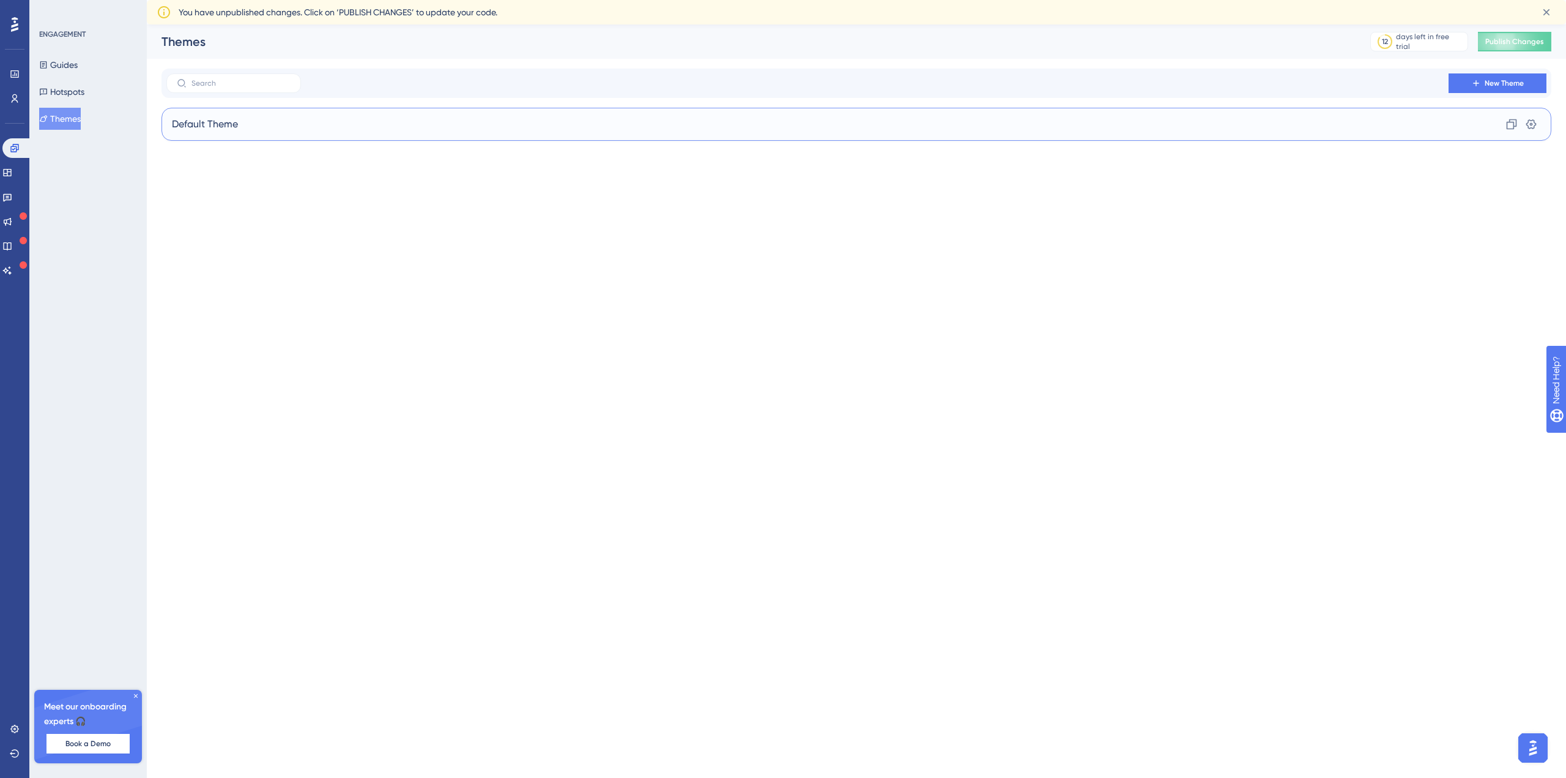
click at [400, 135] on div "Default Theme Clone Settings" at bounding box center [857, 124] width 1390 height 33
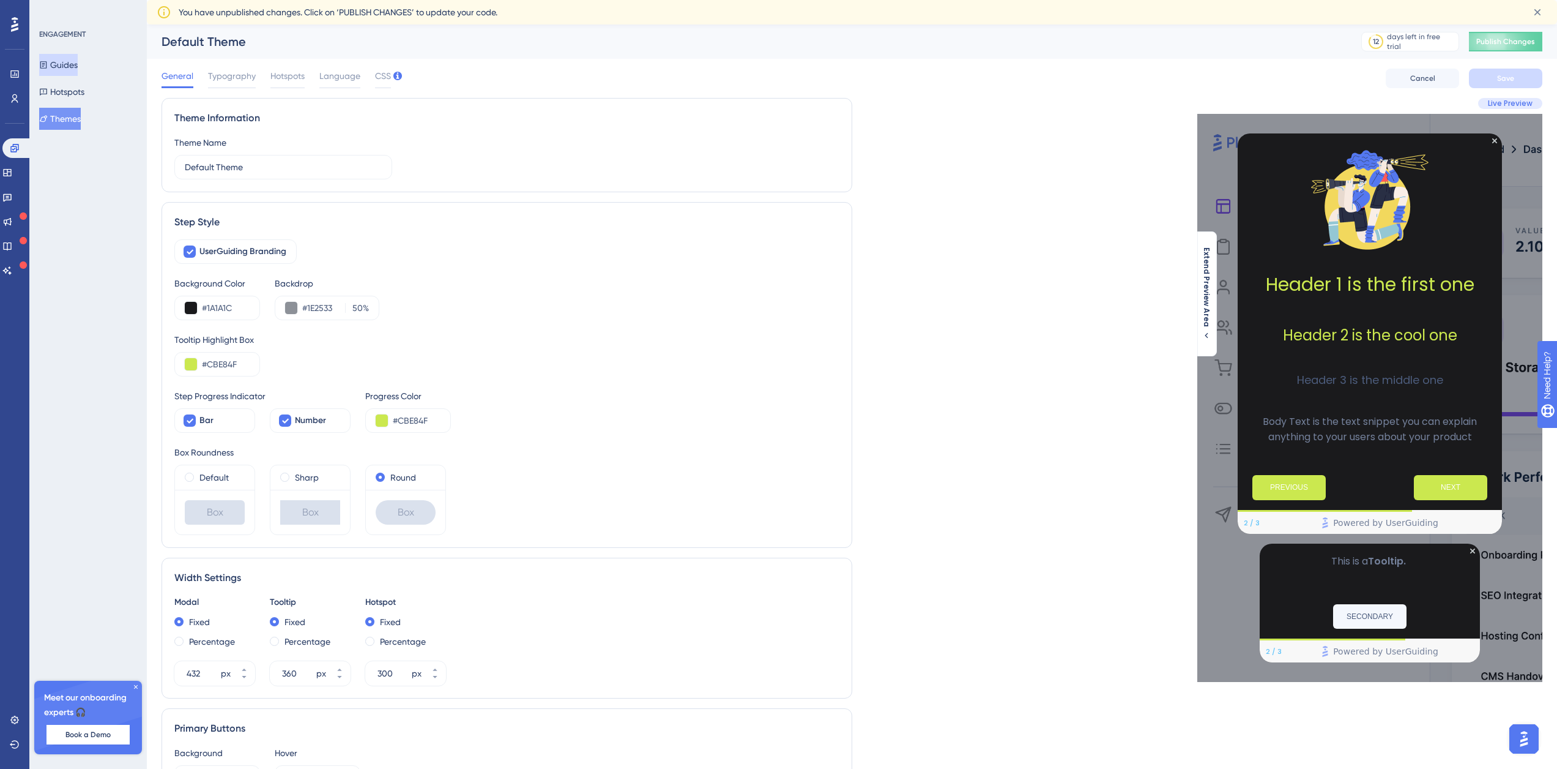
click at [62, 67] on button "Guides" at bounding box center [58, 65] width 39 height 22
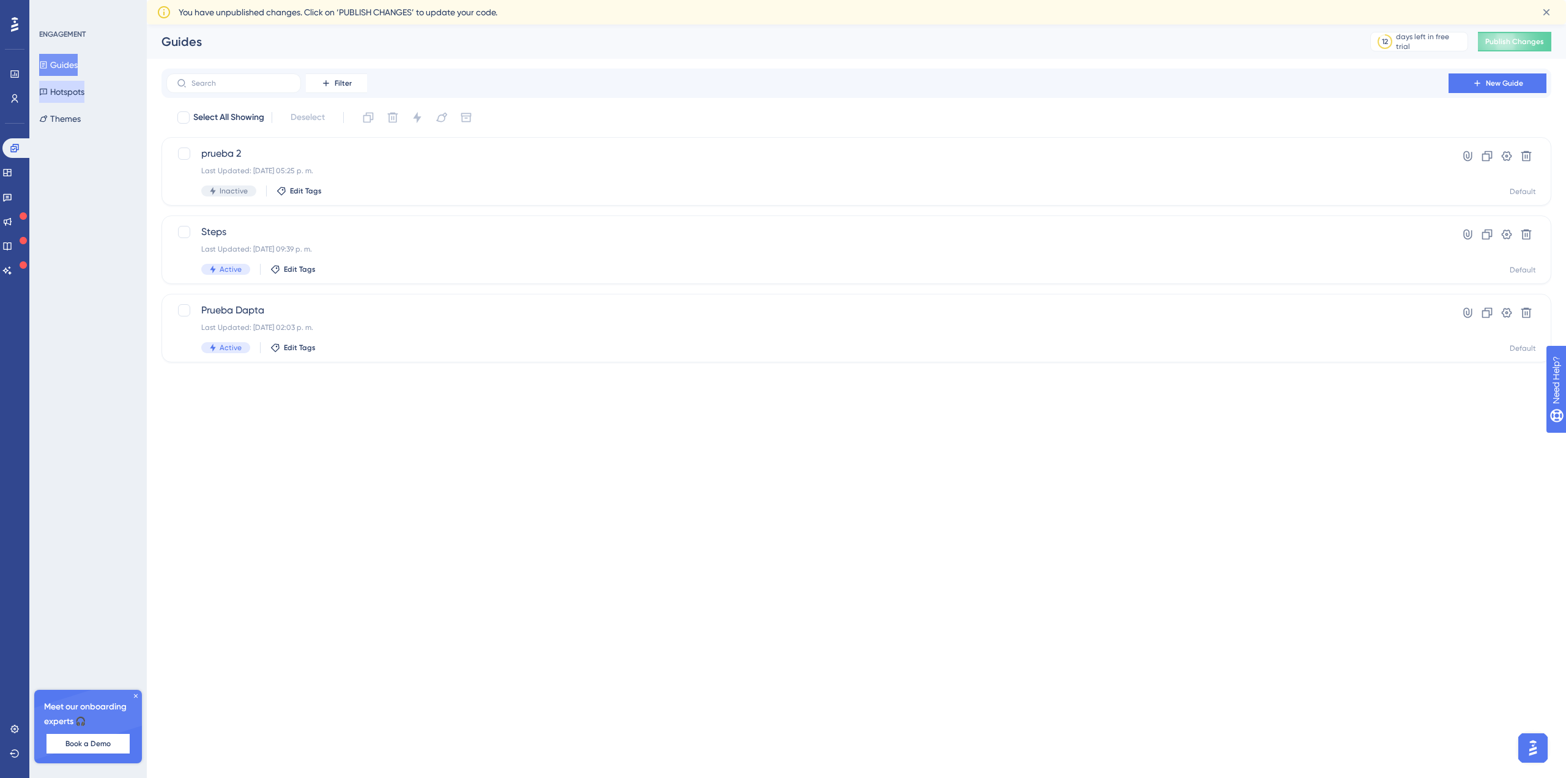
click at [78, 99] on button "Hotspots" at bounding box center [61, 92] width 45 height 22
click at [73, 121] on button "Themes" at bounding box center [60, 119] width 42 height 22
